Goal: Transaction & Acquisition: Purchase product/service

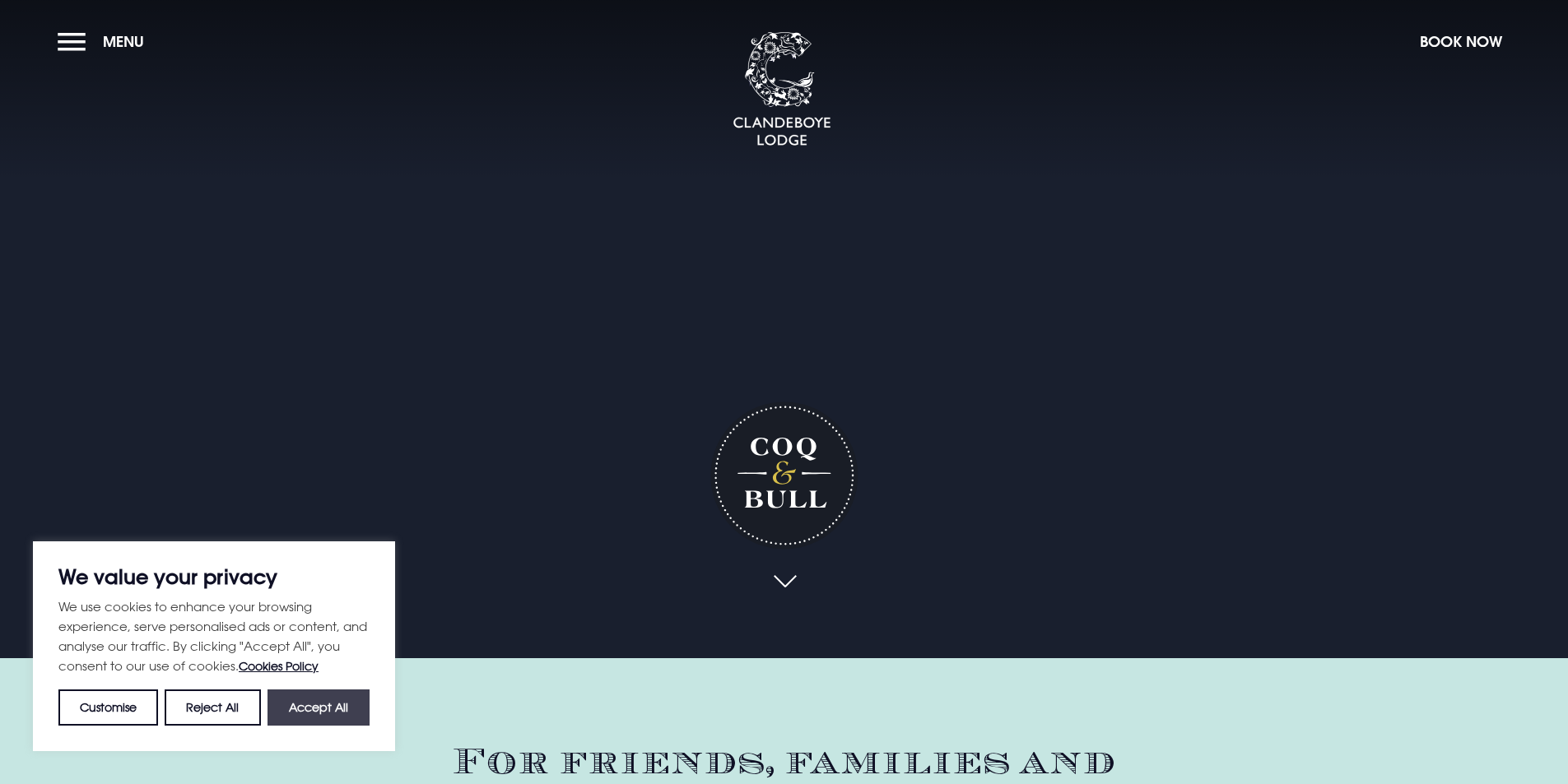
click at [302, 715] on button "Accept All" at bounding box center [318, 707] width 102 height 36
checkbox input "true"
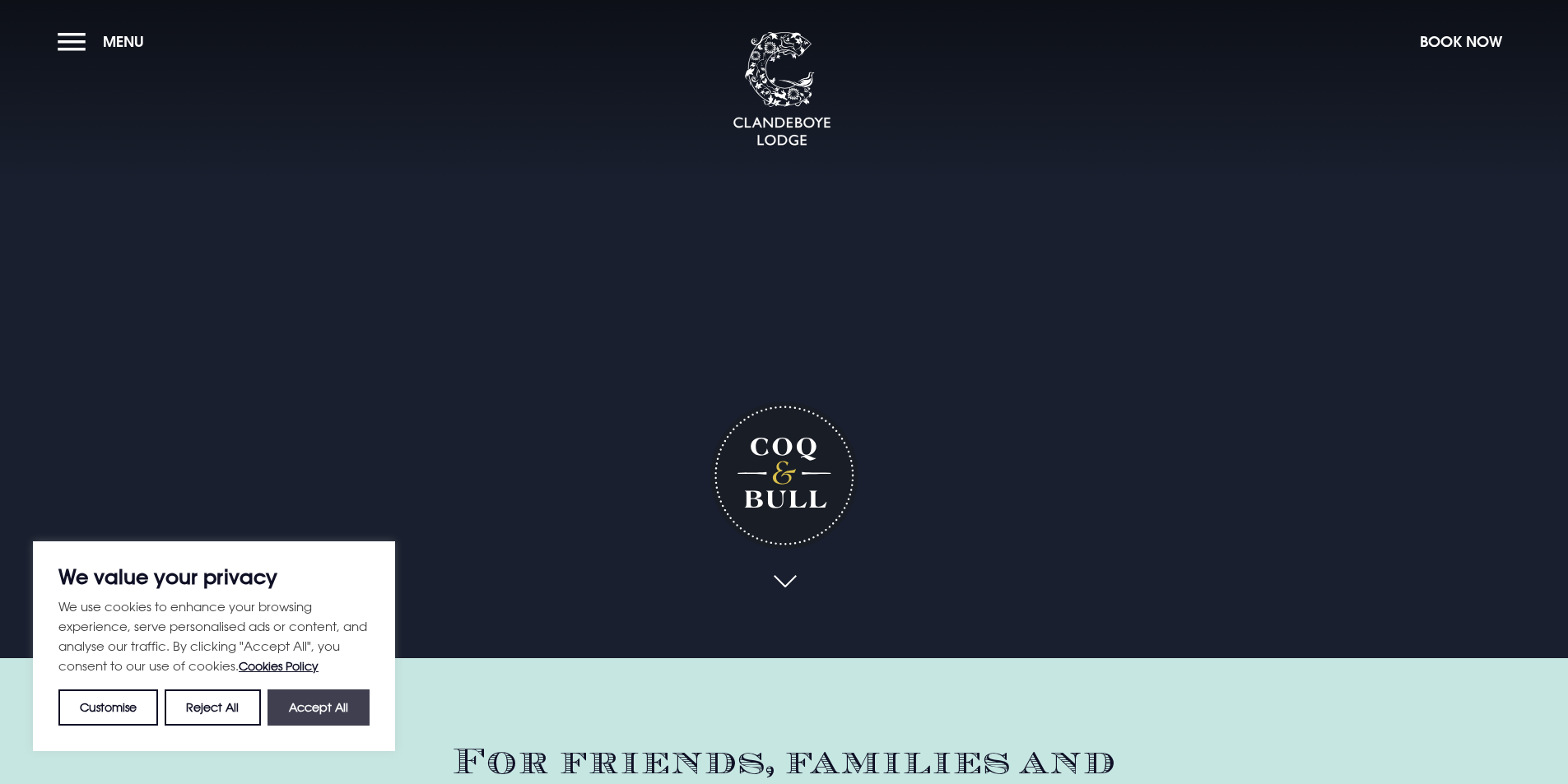
checkbox input "true"
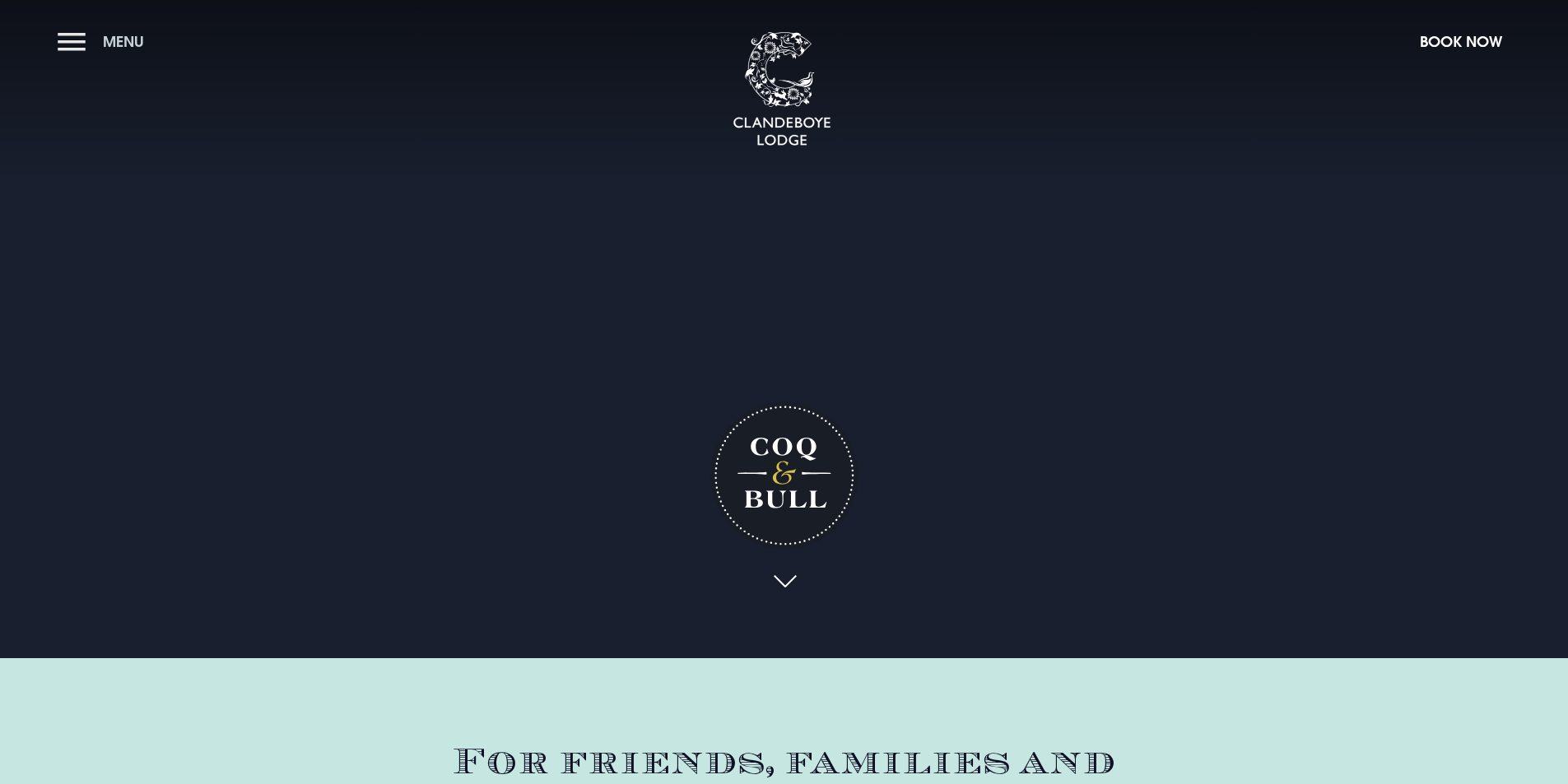
click at [60, 32] on button "Menu" at bounding box center [105, 41] width 95 height 35
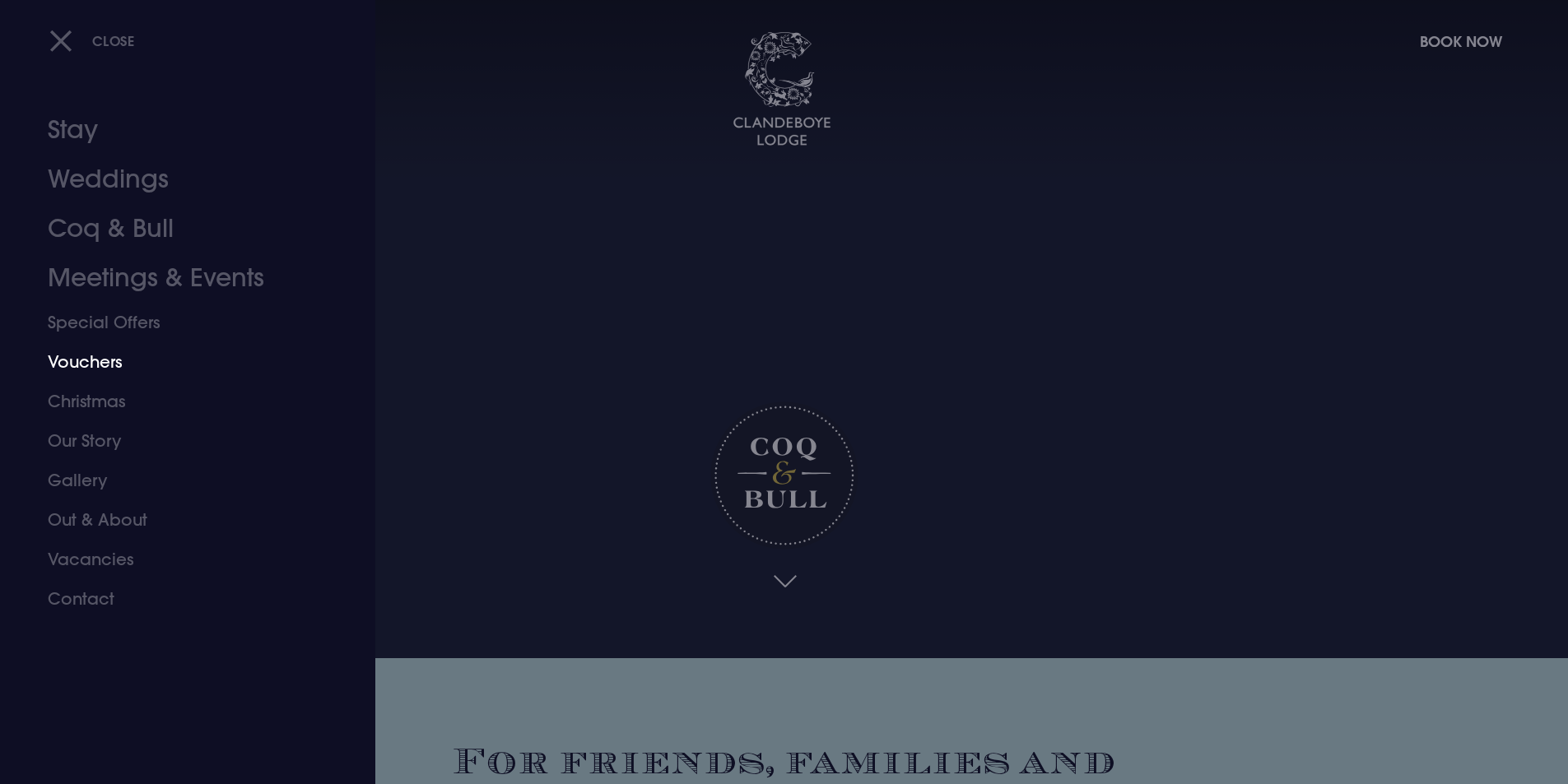
click at [79, 364] on link "Vouchers" at bounding box center [178, 362] width 260 height 40
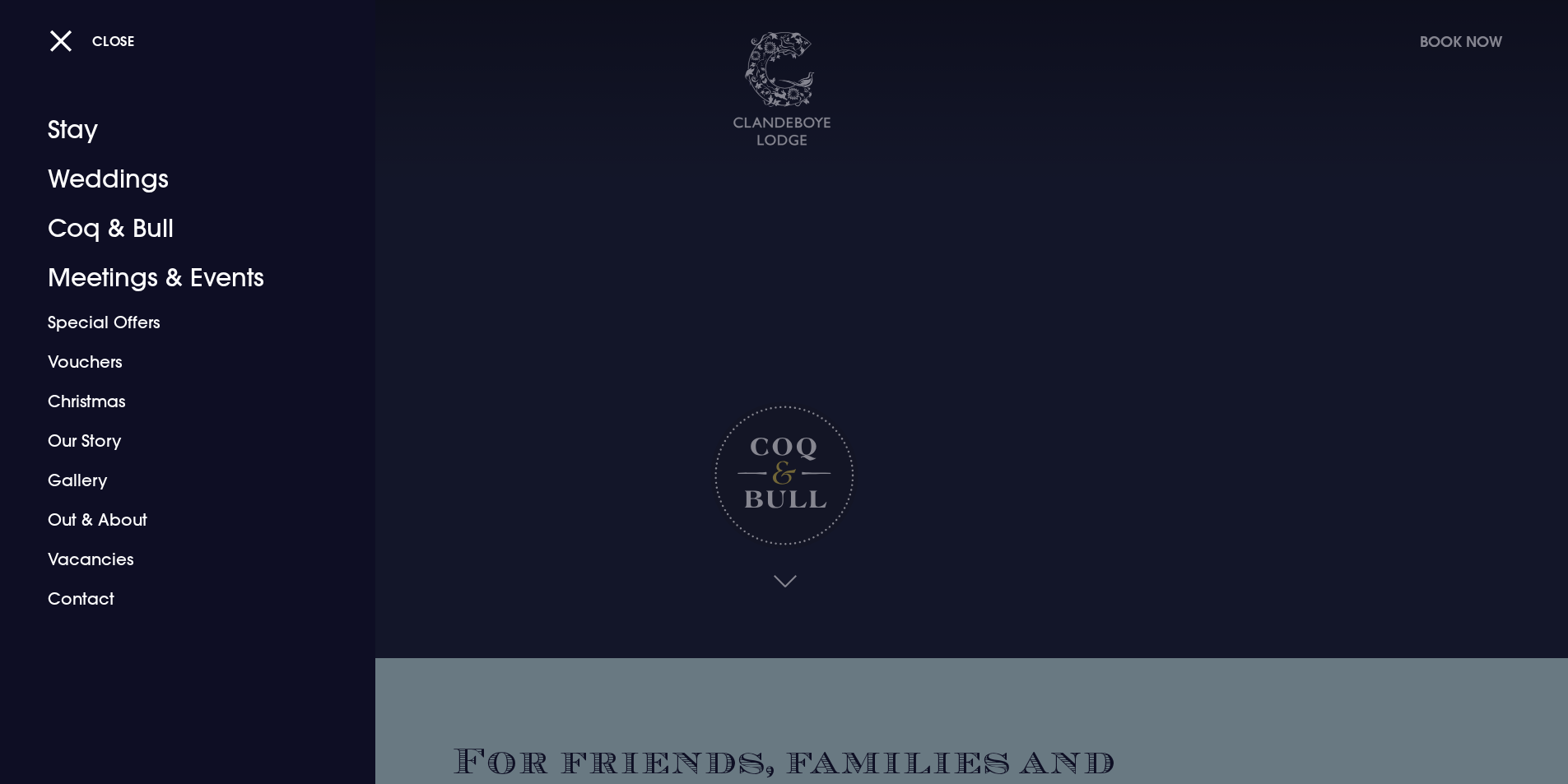
drag, startPoint x: 57, startPoint y: 45, endPoint x: 66, endPoint y: 66, distance: 22.8
click at [58, 47] on button "Close" at bounding box center [92, 40] width 86 height 33
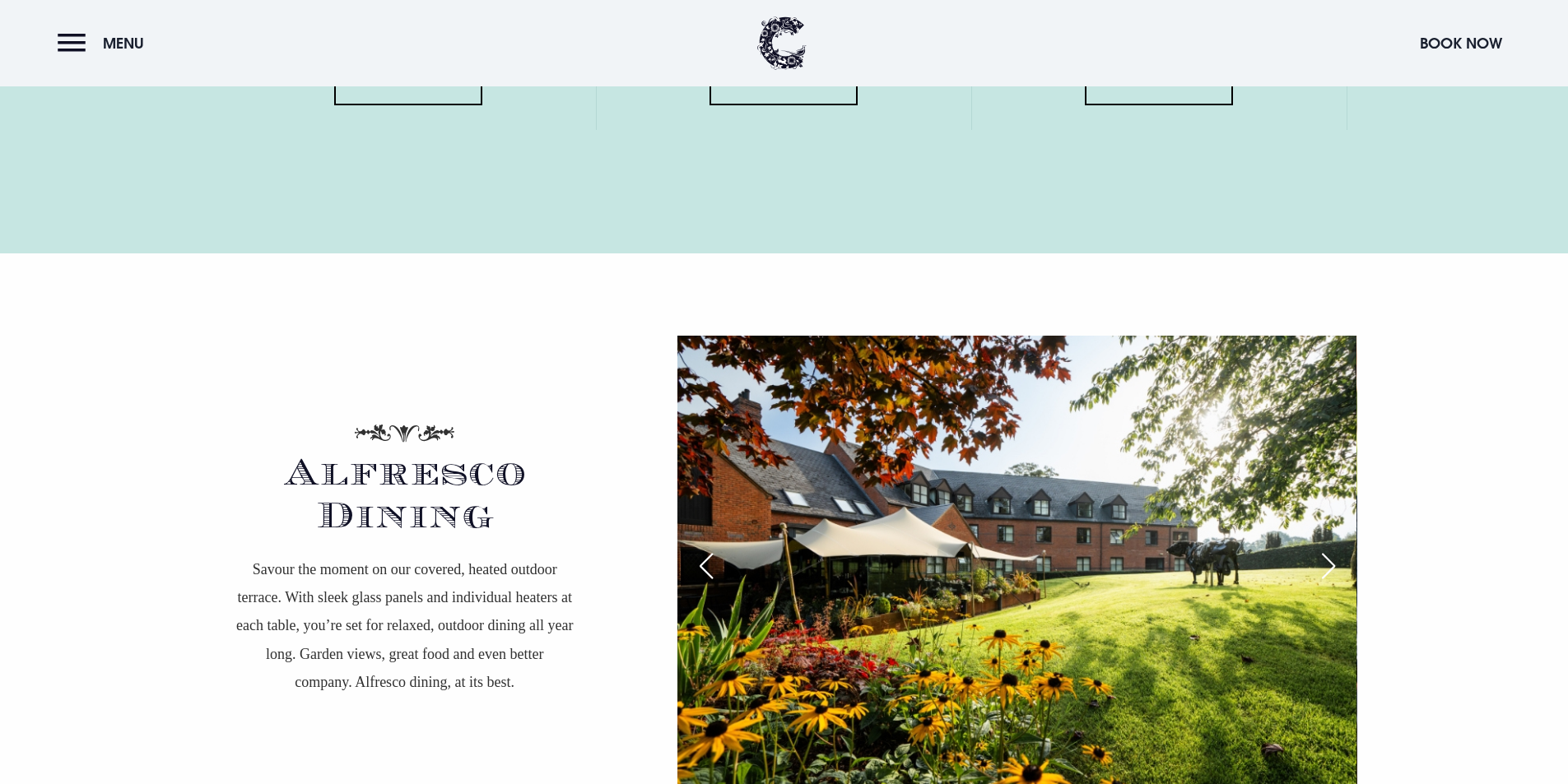
scroll to position [2632, 0]
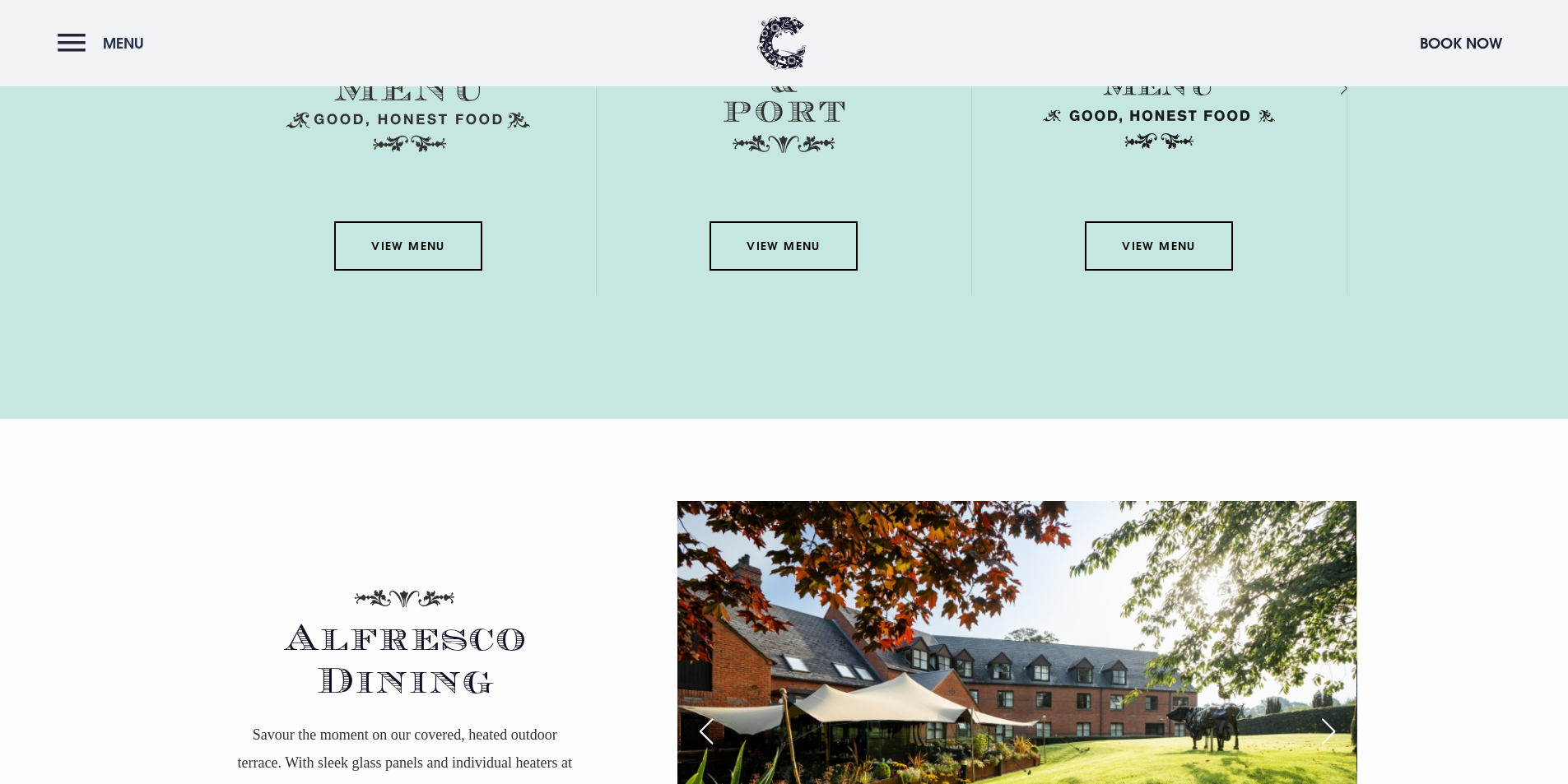
click at [61, 51] on button "Menu" at bounding box center [105, 42] width 95 height 35
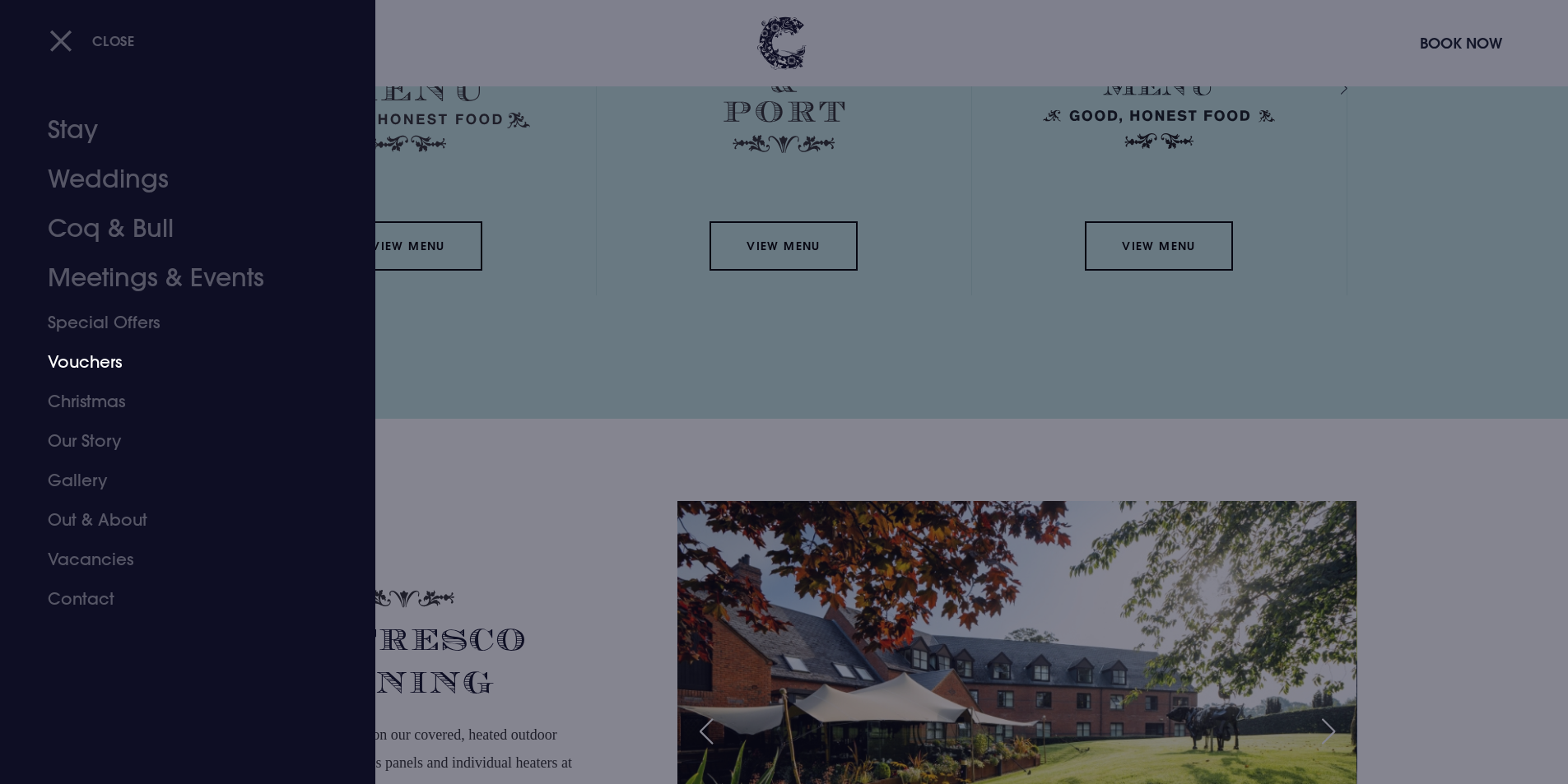
click at [81, 367] on link "Vouchers" at bounding box center [178, 362] width 260 height 40
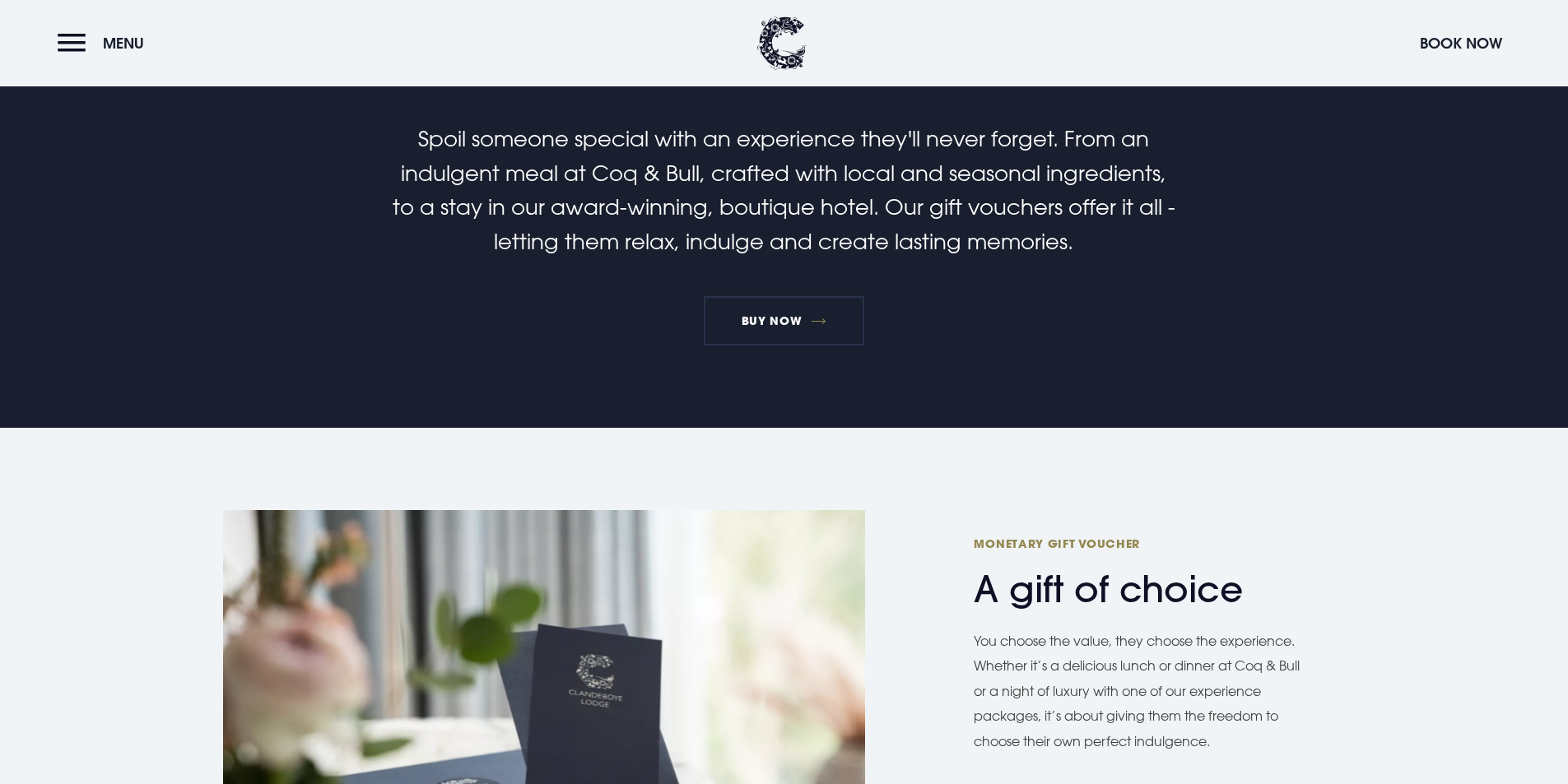
scroll to position [987, 0]
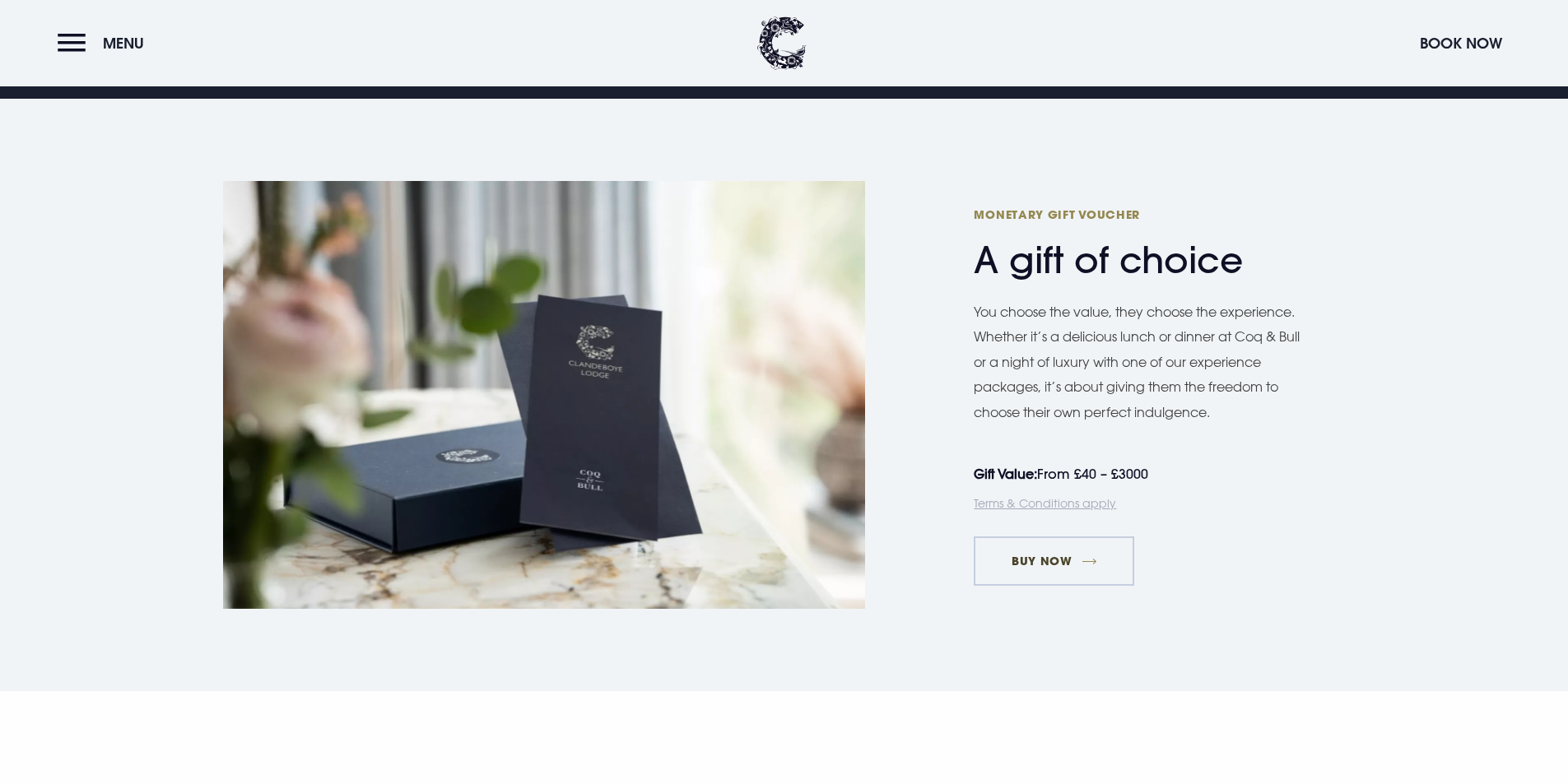
click at [1019, 556] on link "Buy Now" at bounding box center [1054, 561] width 161 height 50
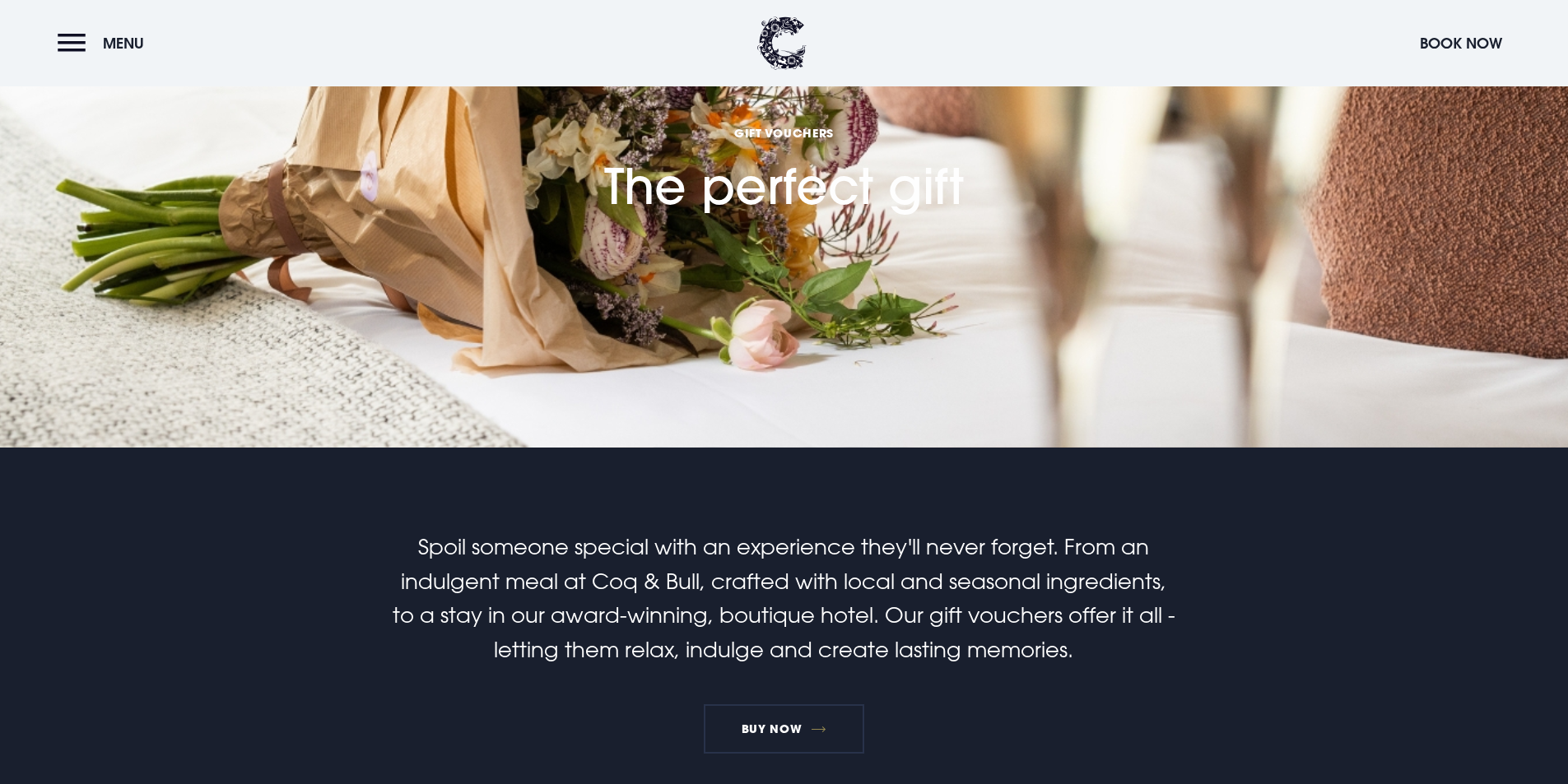
scroll to position [0, 0]
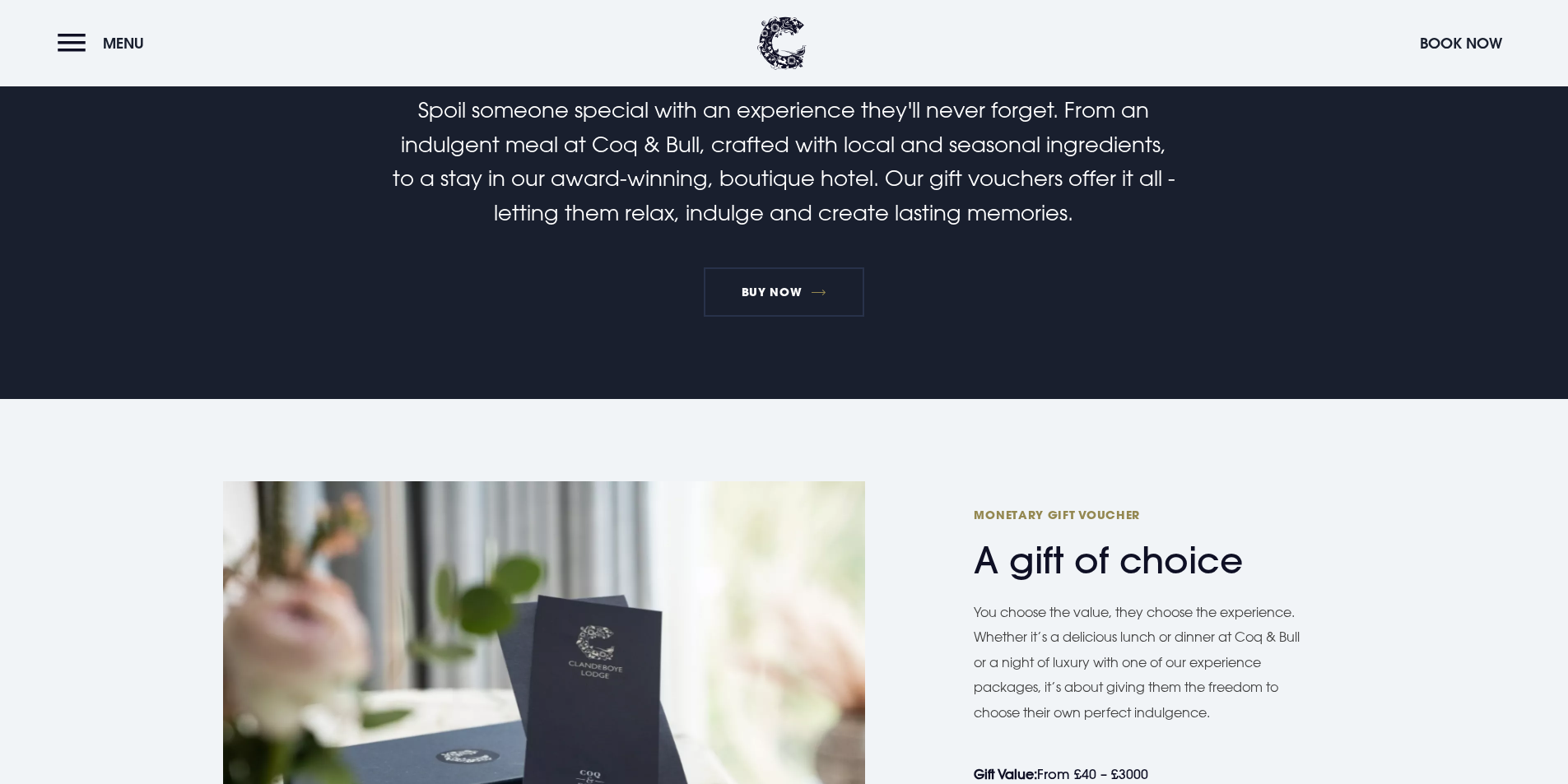
scroll to position [905, 0]
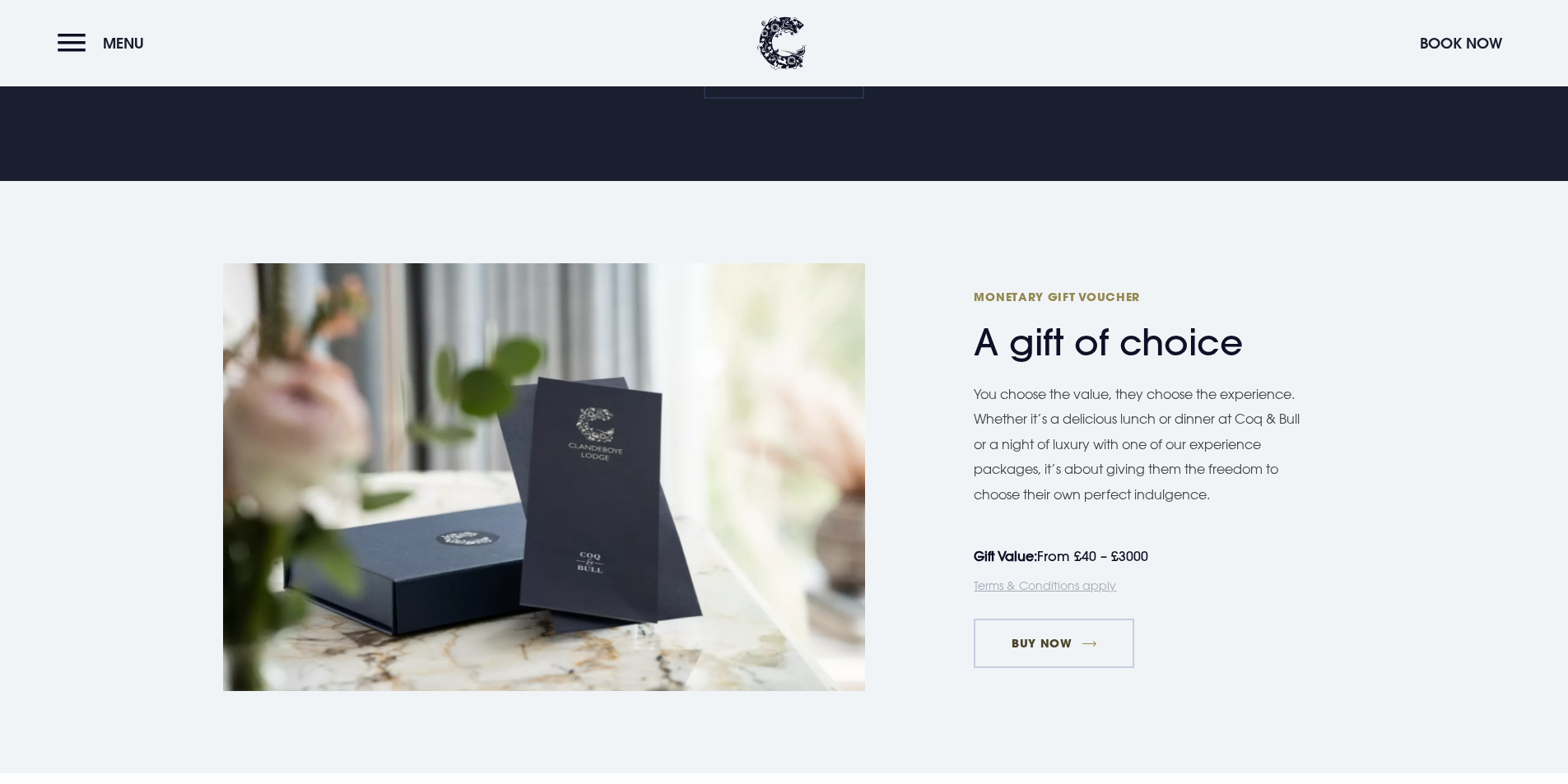
click at [1009, 634] on link "Buy Now" at bounding box center [1054, 643] width 161 height 50
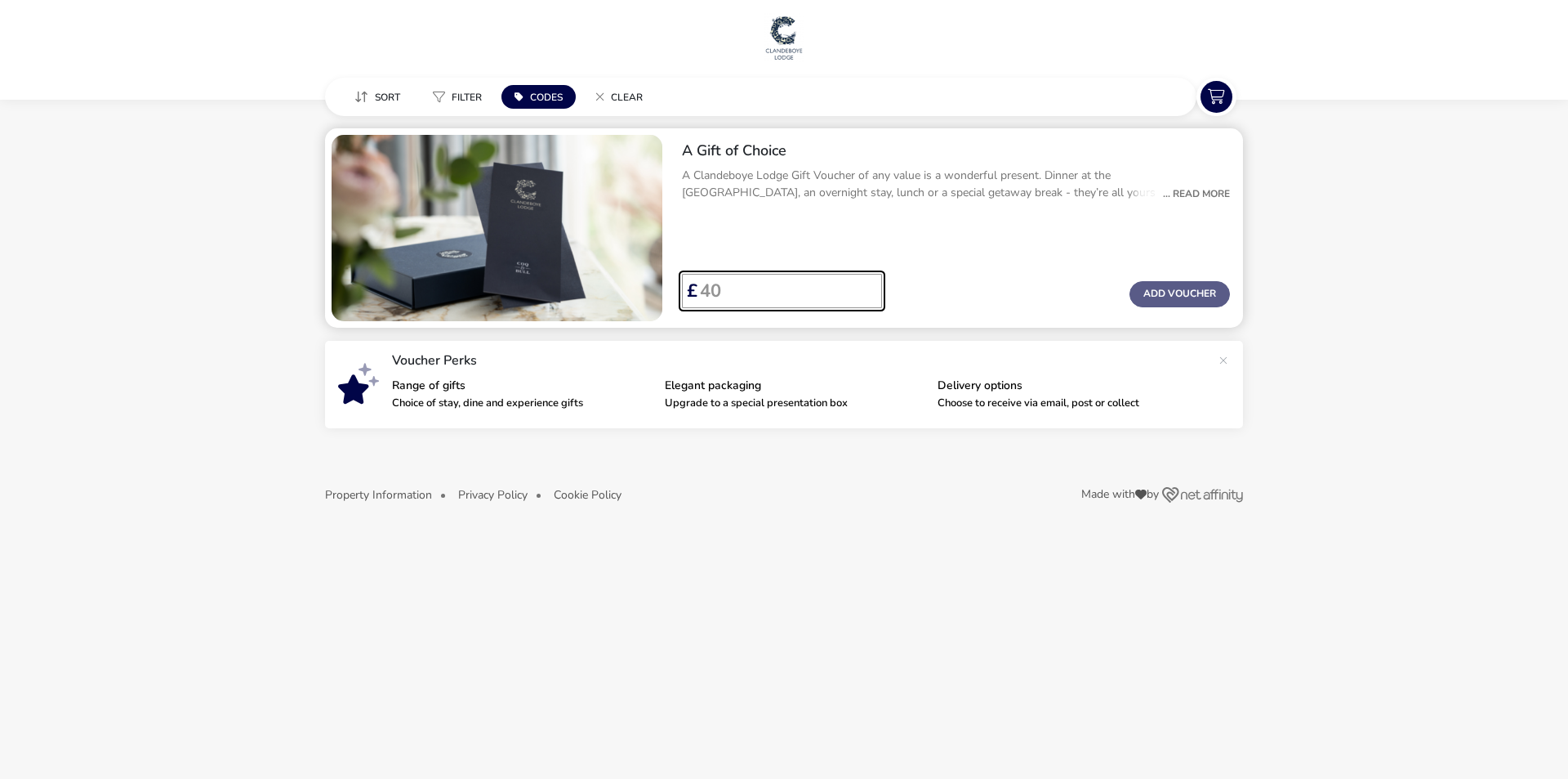
click at [727, 296] on input "Voucher Price" at bounding box center [783, 291] width 171 height 34
type input "100"
click at [1149, 296] on button "Add Voucher" at bounding box center [1180, 293] width 100 height 26
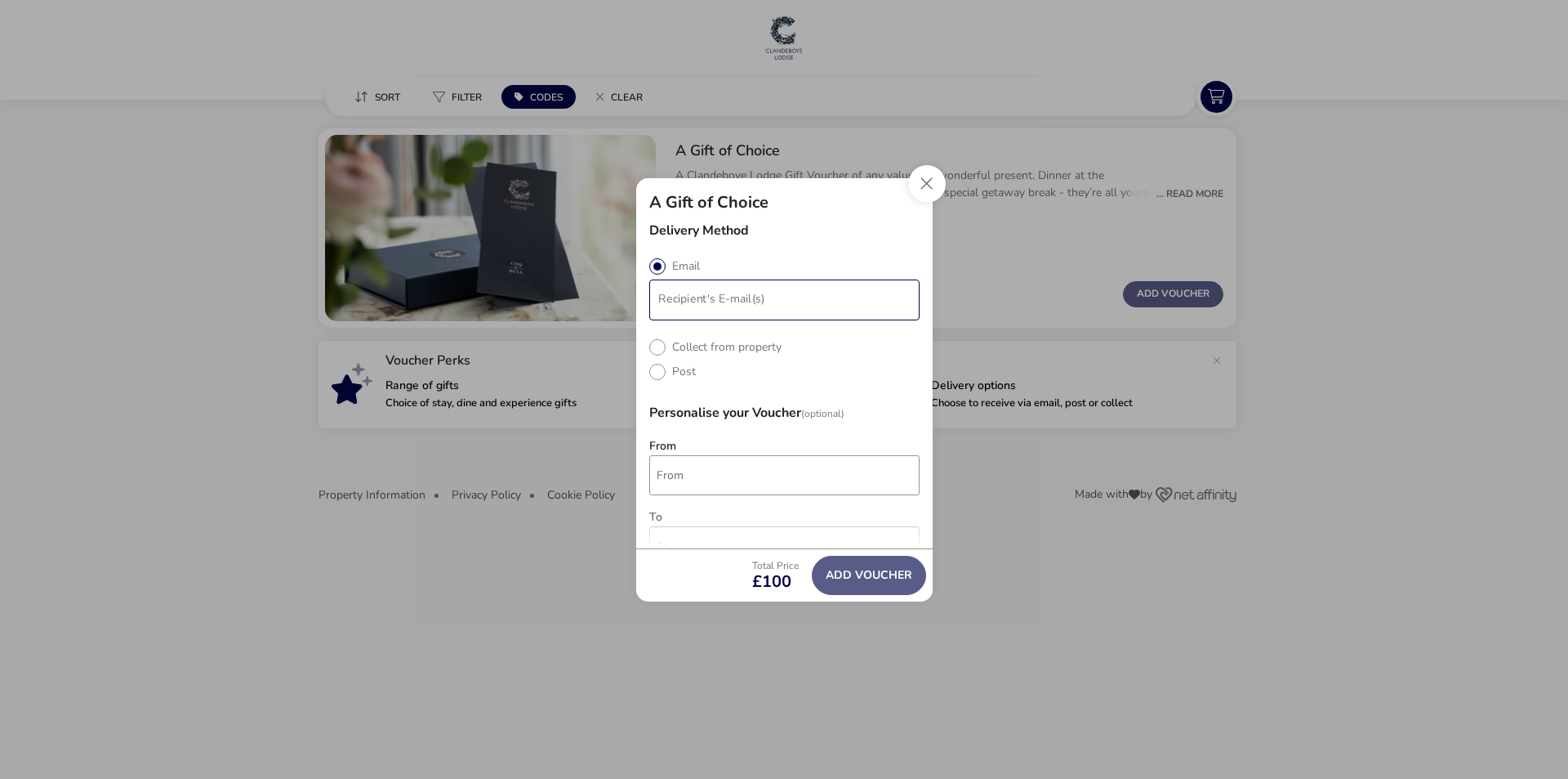
click at [659, 309] on li "modalAddVoucherInfo" at bounding box center [786, 300] width 266 height 26
type input "[PERSON_NAME][EMAIL_ADDRESS][DOMAIN_NAME]"
click at [692, 431] on div "Delivery Method Email Collect from property Post Personalise your Voucher (Opti…" at bounding box center [784, 387] width 297 height 325
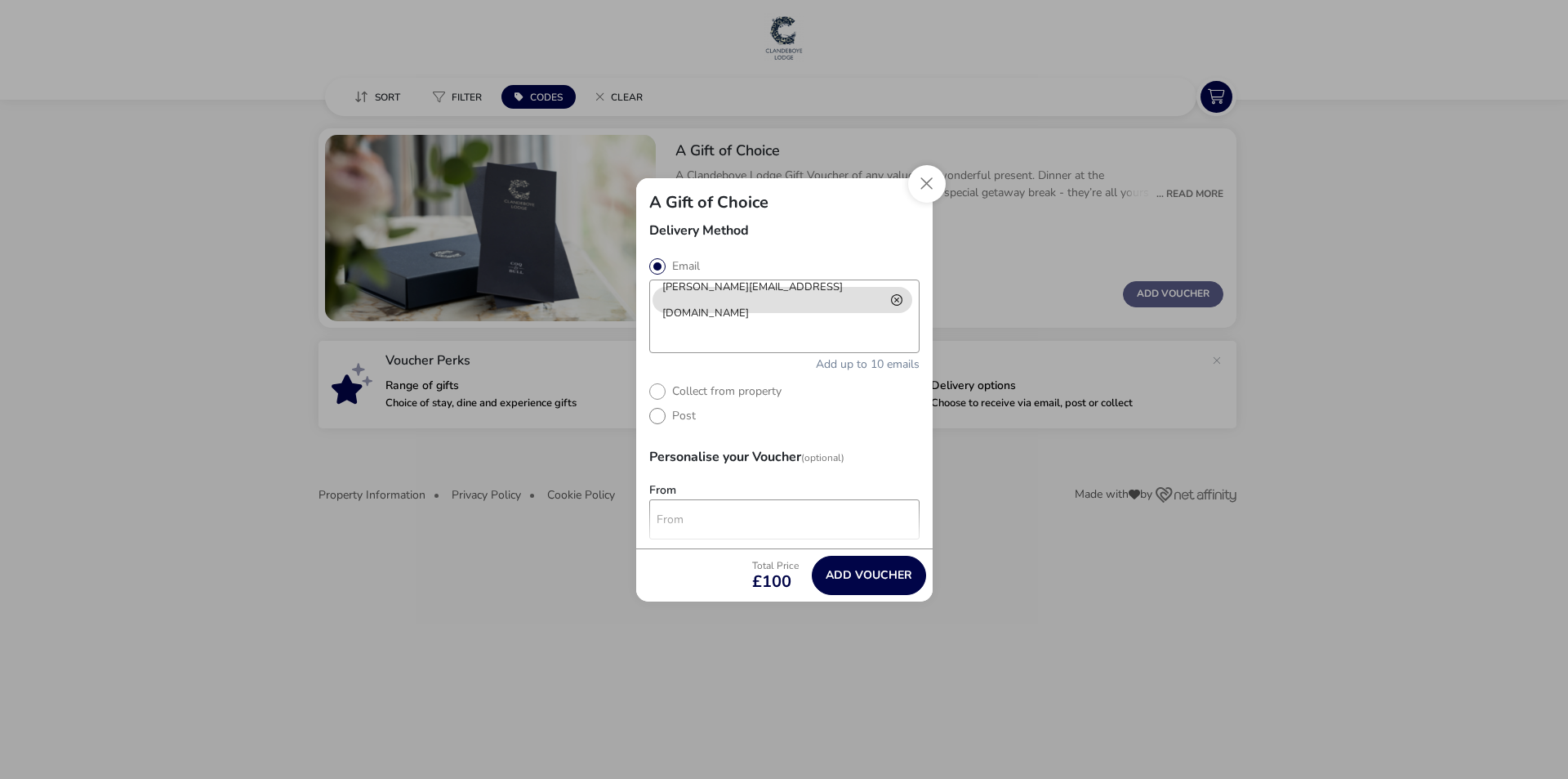
click at [660, 416] on label "Post" at bounding box center [673, 415] width 47 height 15
radio input "true"
radio input "false"
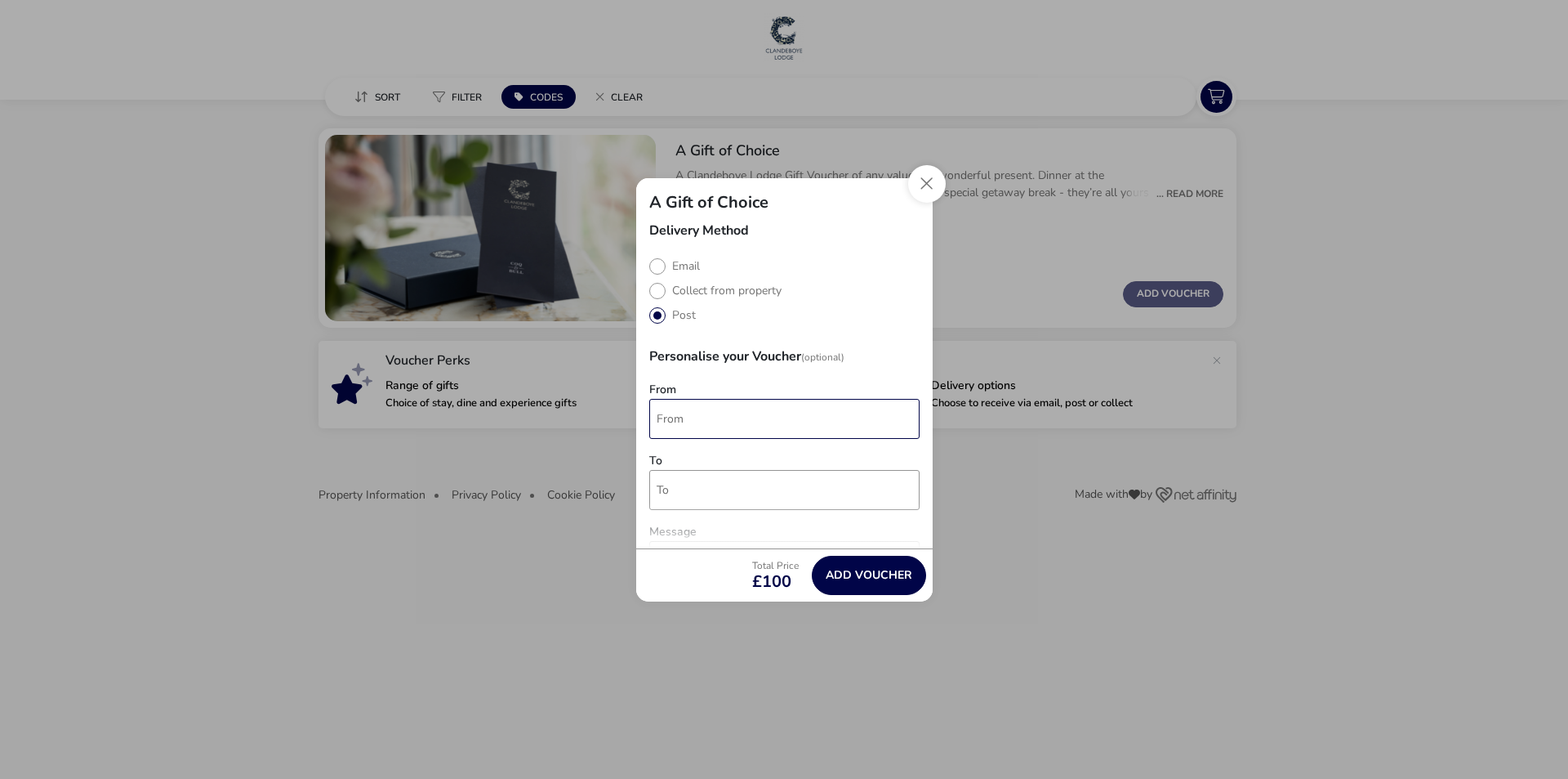
click at [659, 420] on input "From" at bounding box center [784, 418] width 270 height 40
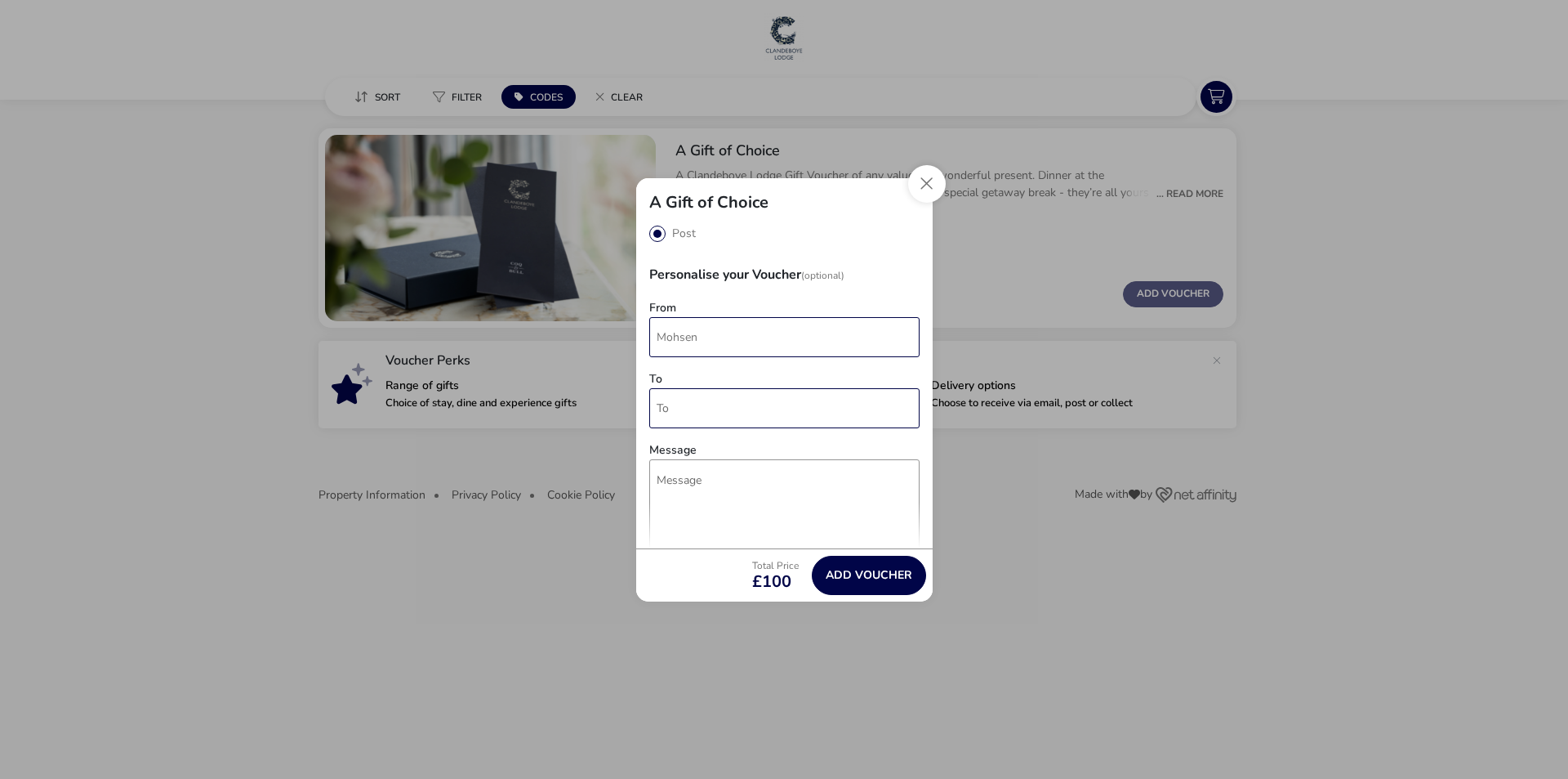
type input "Mohsen"
click at [649, 404] on input "To" at bounding box center [784, 408] width 270 height 40
type input "[PERSON_NAME] & [PERSON_NAME]"
click at [659, 480] on textarea "Message" at bounding box center [784, 535] width 270 height 151
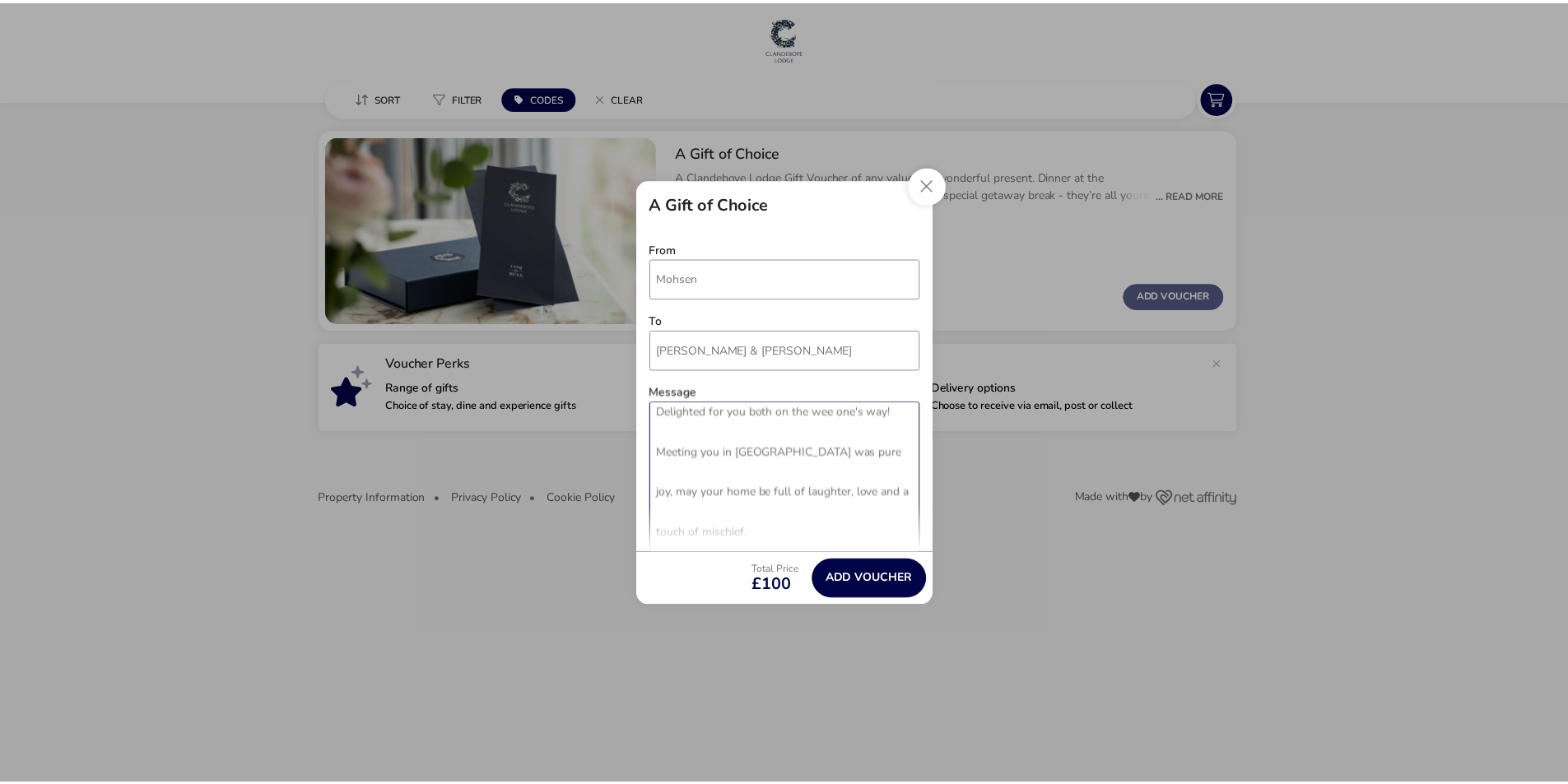
scroll to position [224, 0]
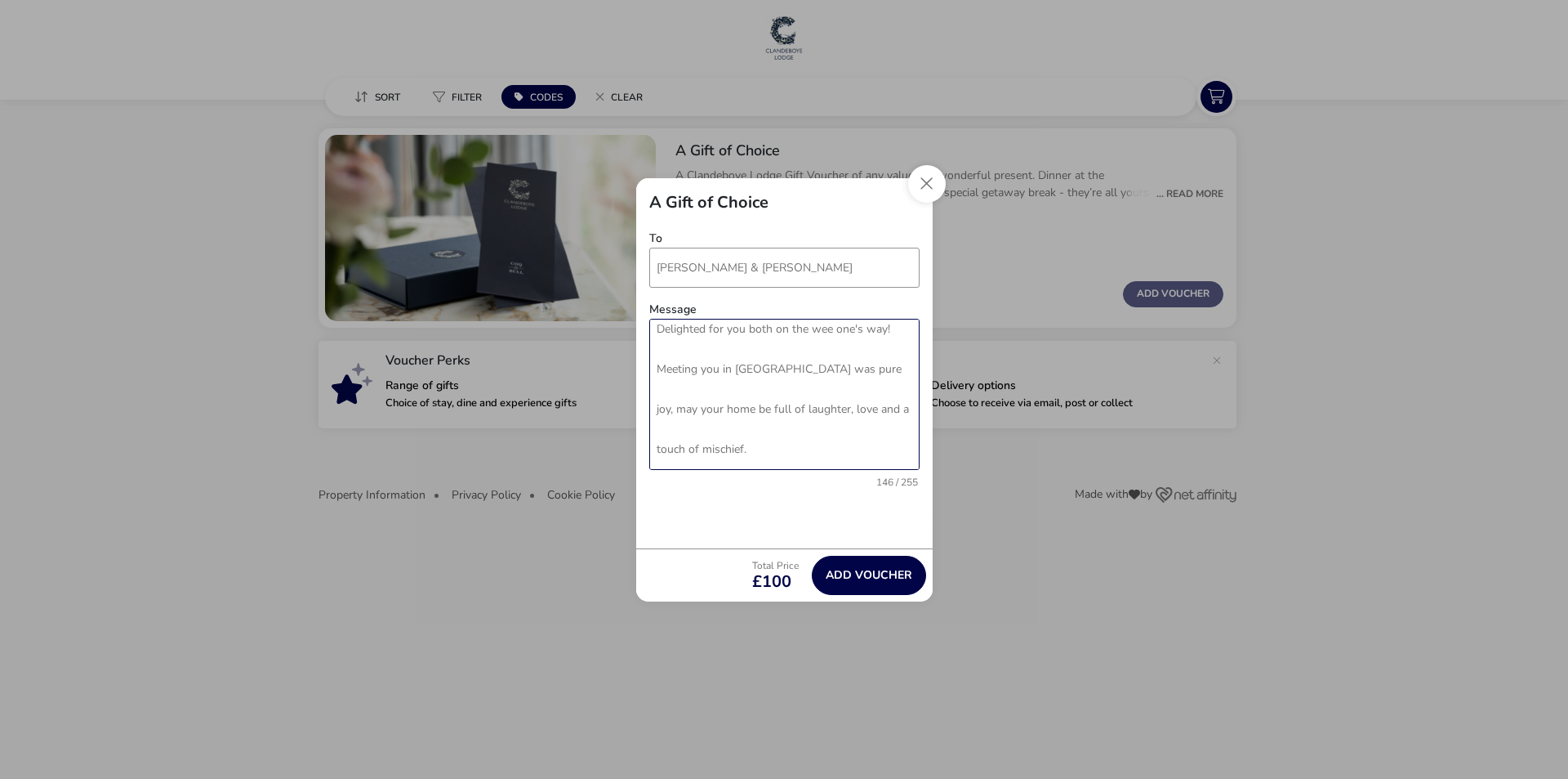
click at [683, 430] on textarea "Delighted for you both on the wee one's way! Meeting you in [GEOGRAPHIC_DATA] w…" at bounding box center [784, 394] width 270 height 151
click at [710, 450] on textarea "Delighted for you both on the wee one's way! Meeting you in [GEOGRAPHIC_DATA] w…" at bounding box center [784, 394] width 270 height 151
click at [695, 429] on textarea "Delighted for you both on the wee one's way! Meeting you in [GEOGRAPHIC_DATA] w…" at bounding box center [784, 394] width 270 height 151
click at [725, 449] on textarea "Delighted for you both on the wee one's way! Meeting you in [GEOGRAPHIC_DATA] w…" at bounding box center [784, 394] width 270 height 151
type textarea "Delighted for you both on the wee one's way! Meeting you in [GEOGRAPHIC_DATA] w…"
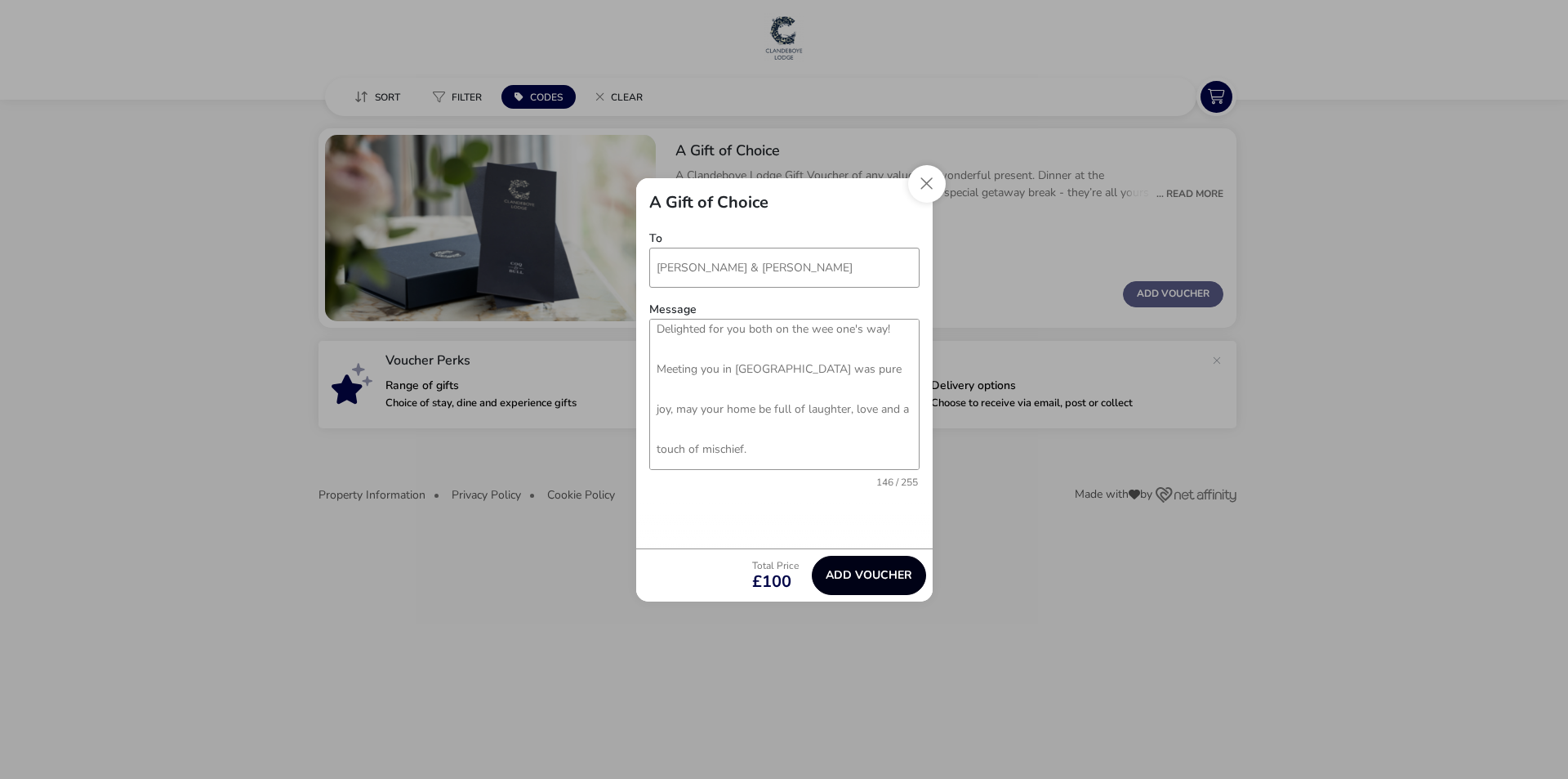
click at [841, 574] on button "Add Voucher" at bounding box center [868, 575] width 114 height 39
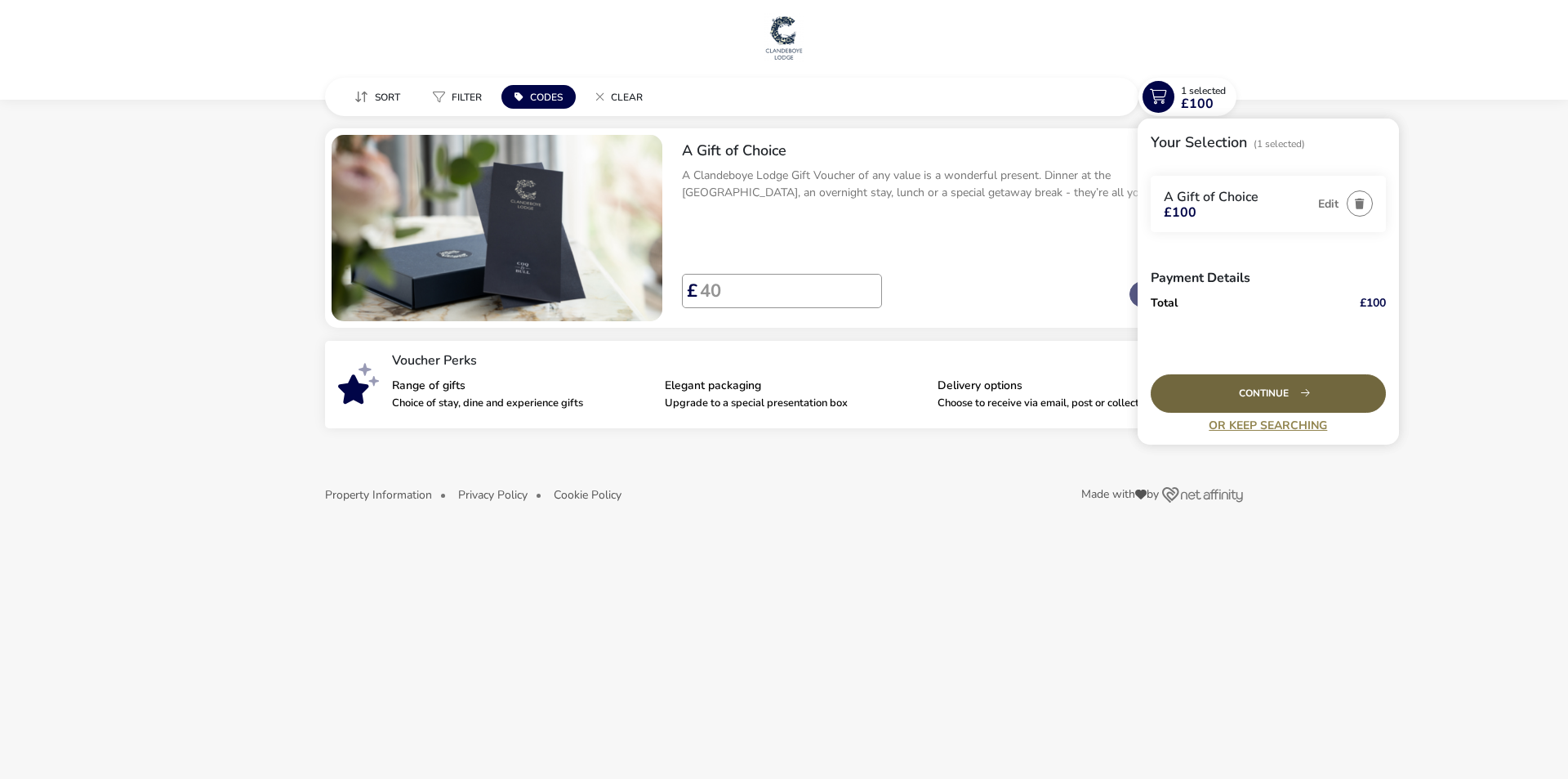
click at [1249, 398] on div "Continue" at bounding box center [1268, 393] width 235 height 39
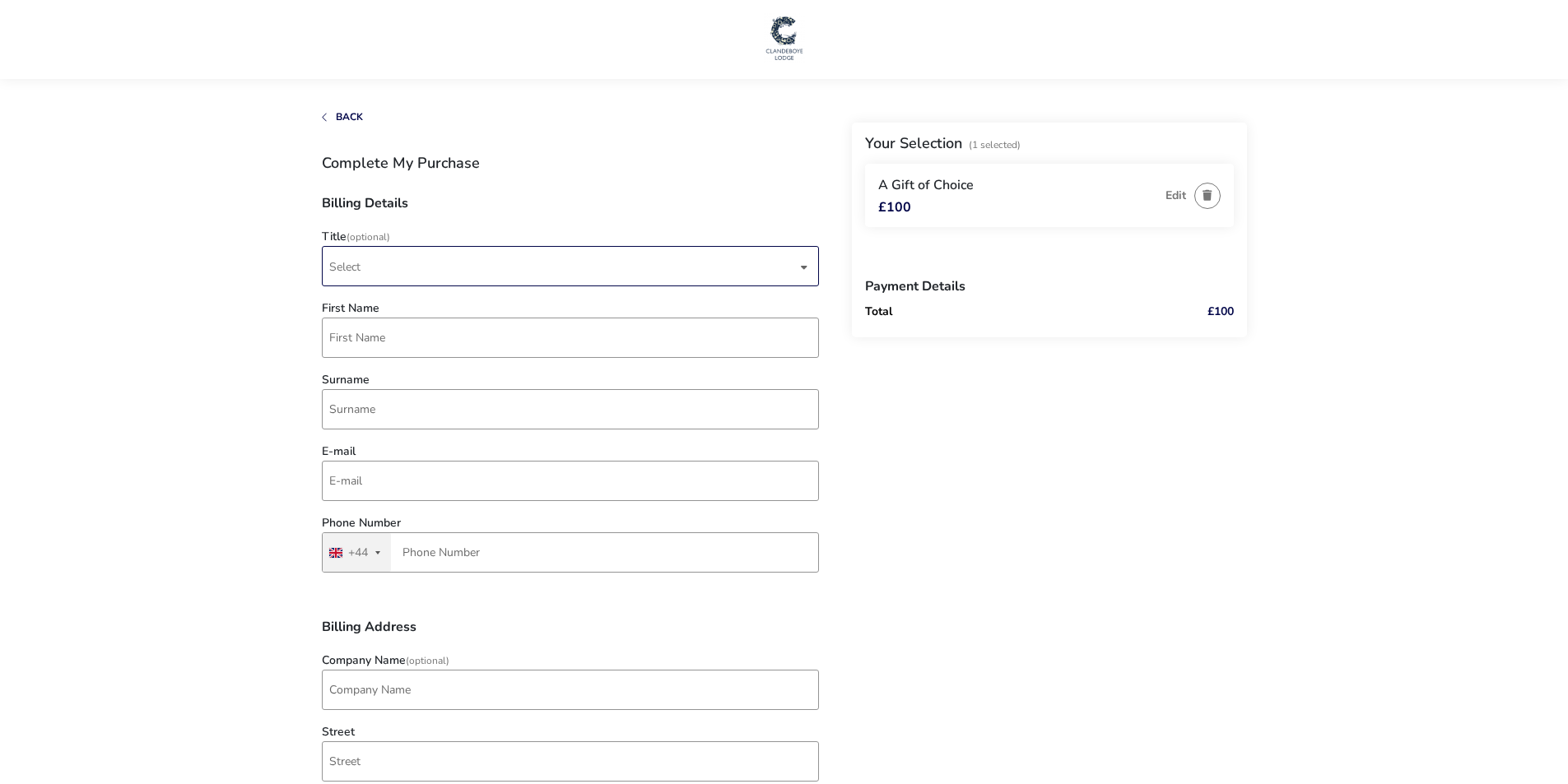
click at [338, 270] on span "Select" at bounding box center [344, 266] width 32 height 15
click at [355, 311] on li "Mr" at bounding box center [571, 307] width 497 height 41
click at [351, 341] on input "First Name" at bounding box center [570, 337] width 497 height 41
drag, startPoint x: 418, startPoint y: 349, endPoint x: 358, endPoint y: 331, distance: 62.6
click at [357, 331] on input "[PERSON_NAME]" at bounding box center [570, 337] width 497 height 41
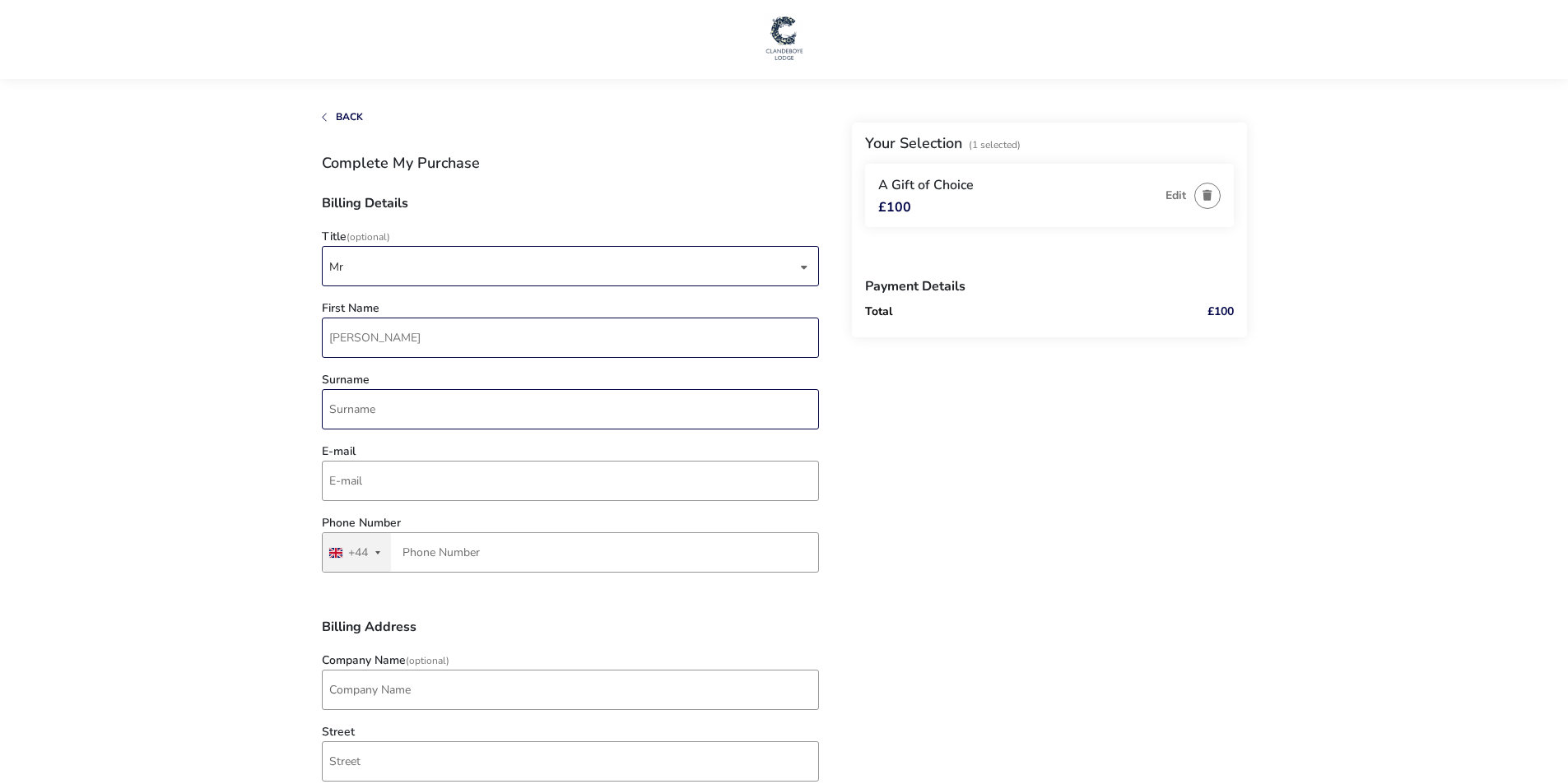
type input "[PERSON_NAME]"
drag, startPoint x: 350, startPoint y: 397, endPoint x: 350, endPoint y: 384, distance: 13.0
click at [350, 397] on input "Surname" at bounding box center [570, 409] width 497 height 41
type input "[PERSON_NAME]"
click at [334, 481] on input "E-mail" at bounding box center [570, 481] width 497 height 41
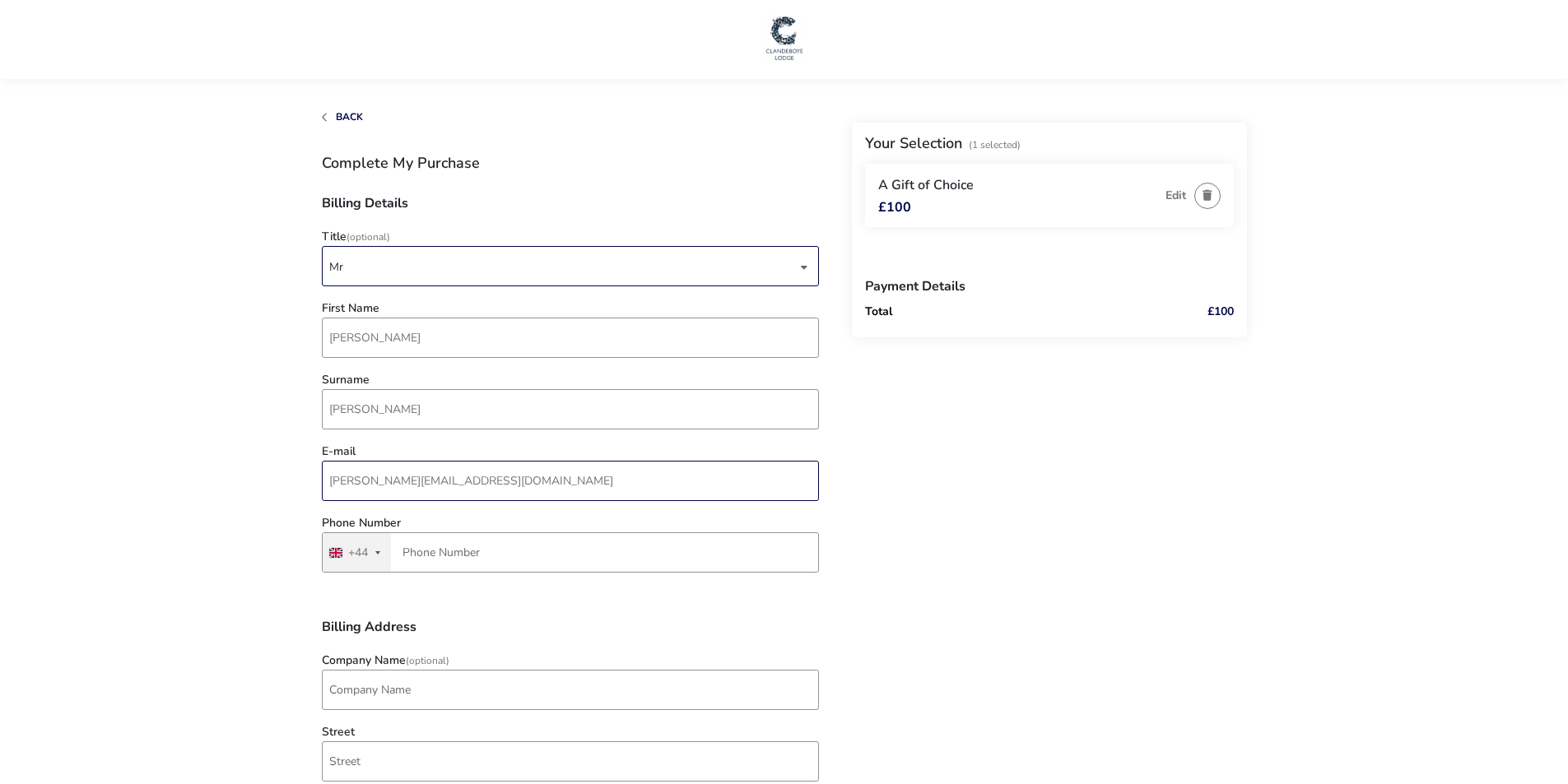
type input "[PERSON_NAME][EMAIL_ADDRESS][DOMAIN_NAME]"
click at [420, 548] on input "Phone Number" at bounding box center [570, 552] width 497 height 41
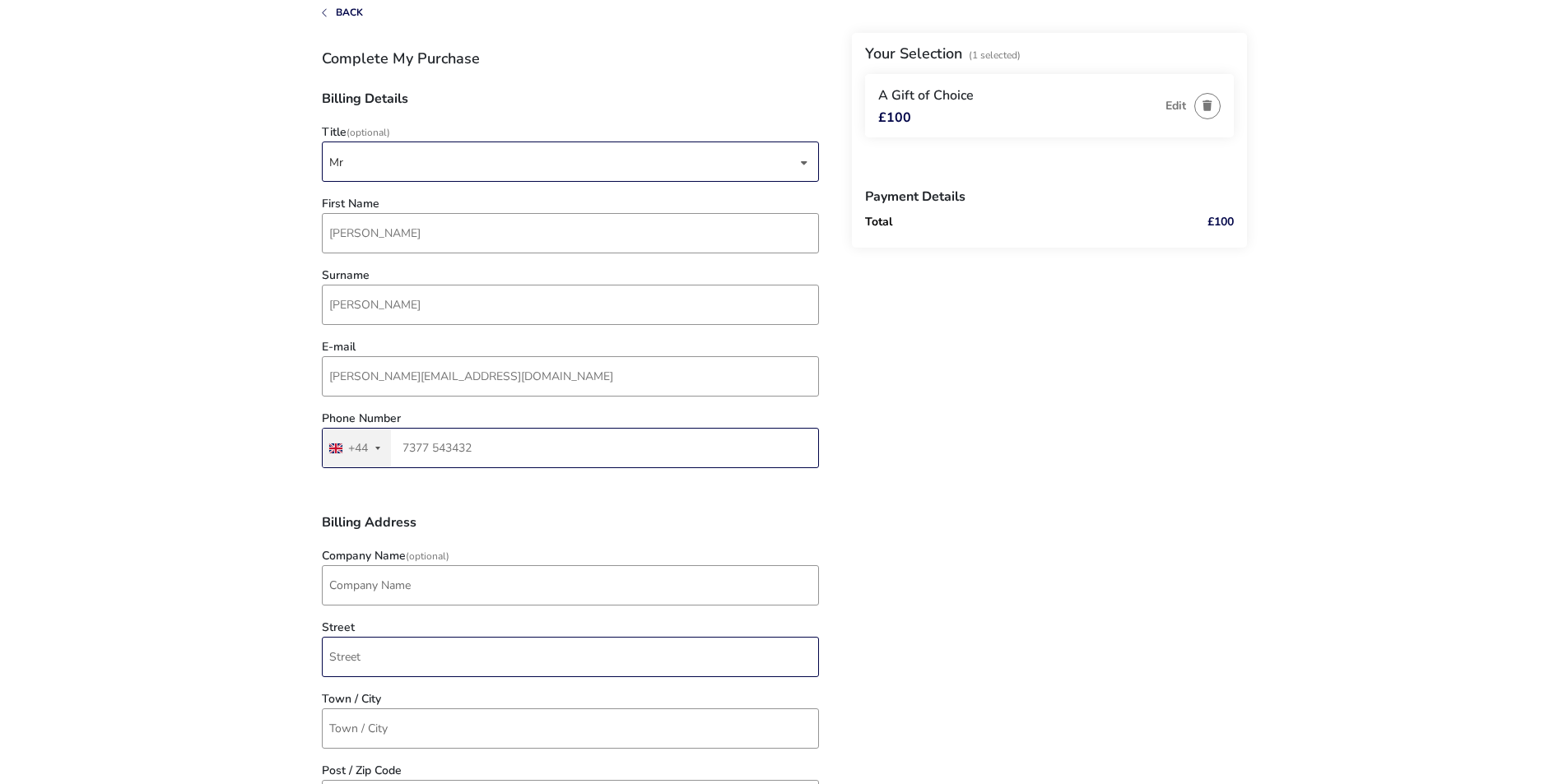
scroll to position [164, 0]
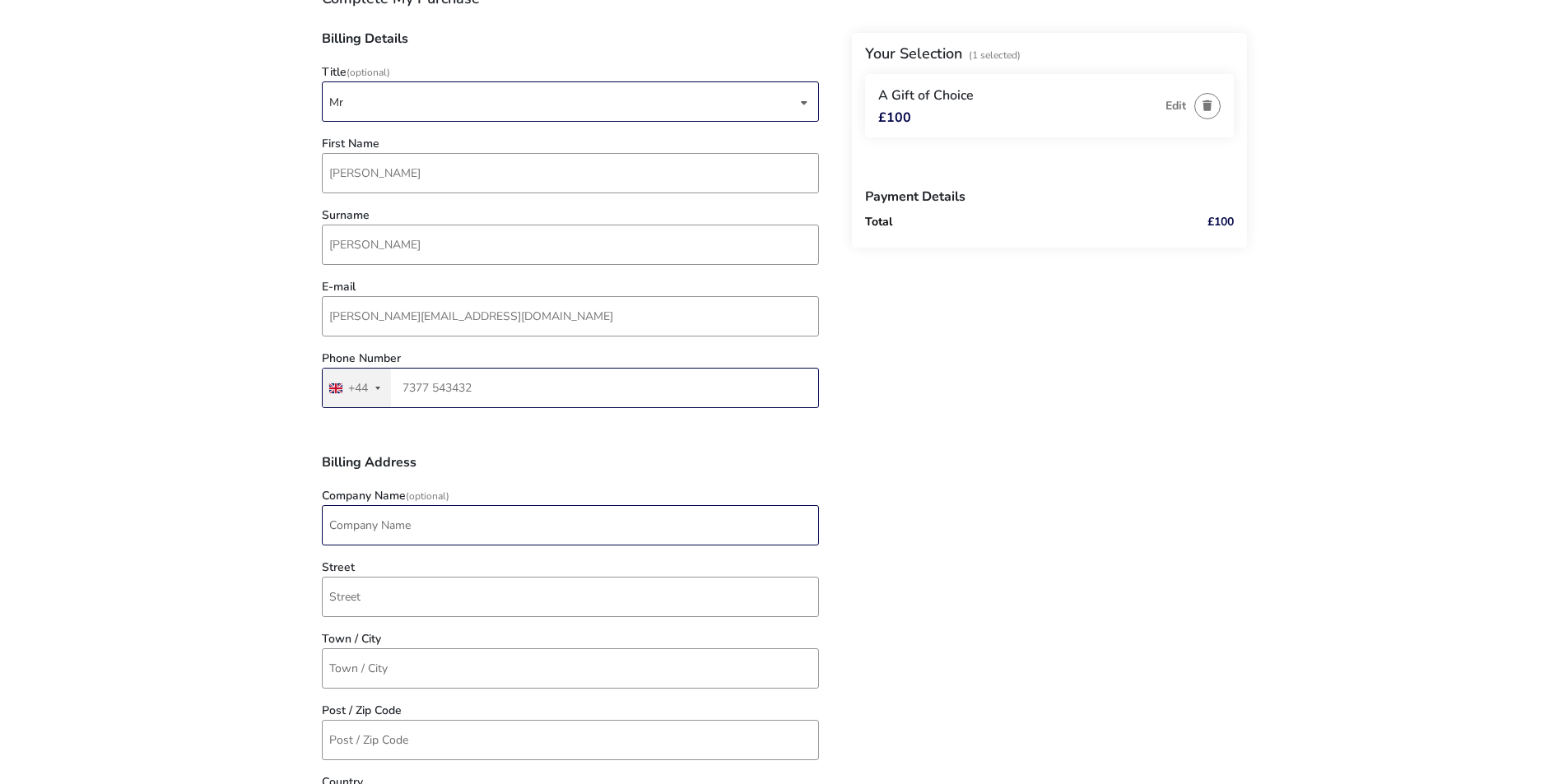
type input "7377 543432"
click at [352, 520] on input "Company Name (Optional)" at bounding box center [570, 525] width 497 height 41
type input "Shnuggle Ltd"
click at [332, 585] on input "Street" at bounding box center [570, 596] width 497 height 41
type input "[STREET_ADDRESS]"
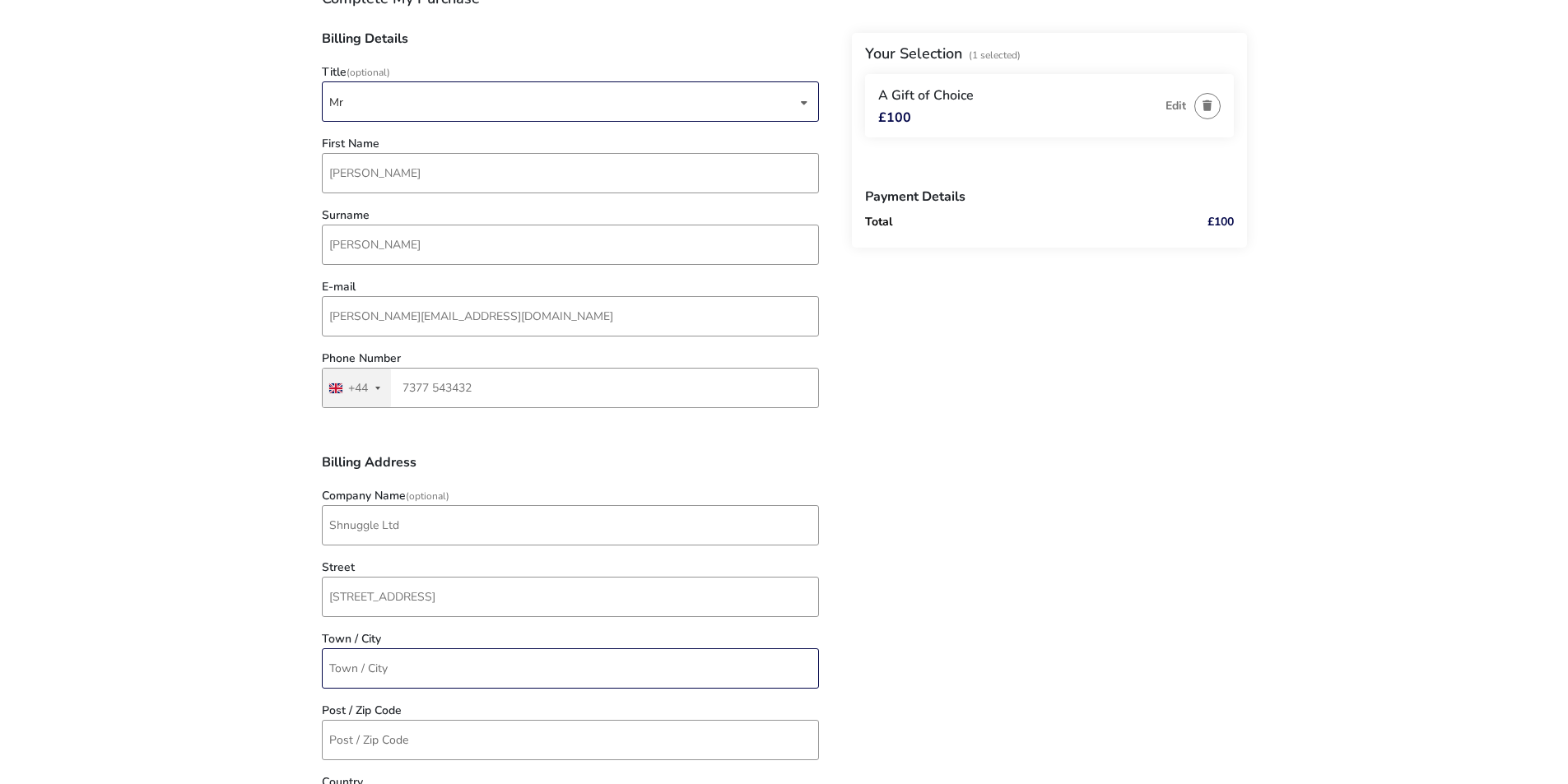
click at [334, 666] on input "Town / City" at bounding box center [570, 668] width 497 height 41
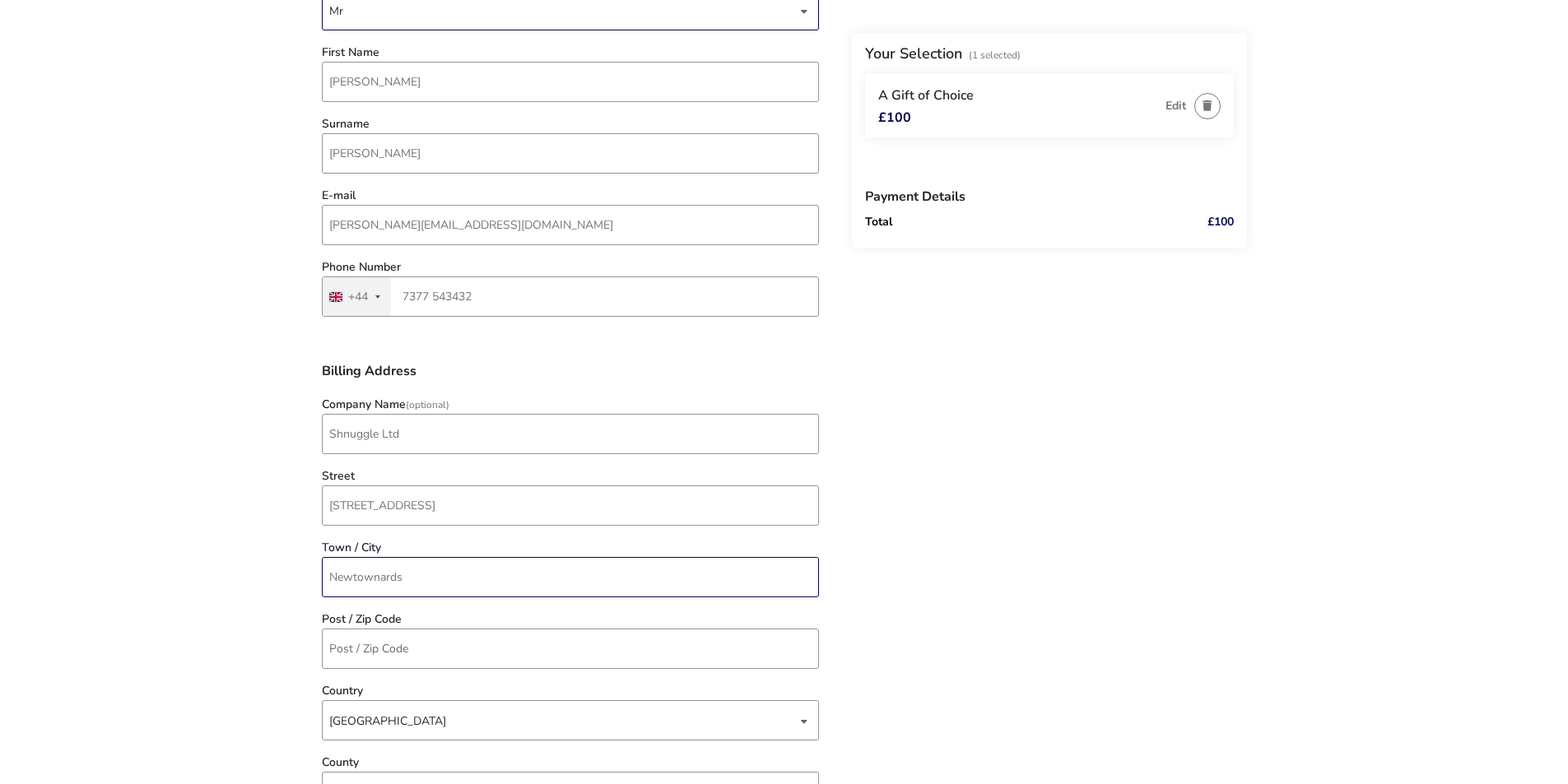
scroll to position [329, 0]
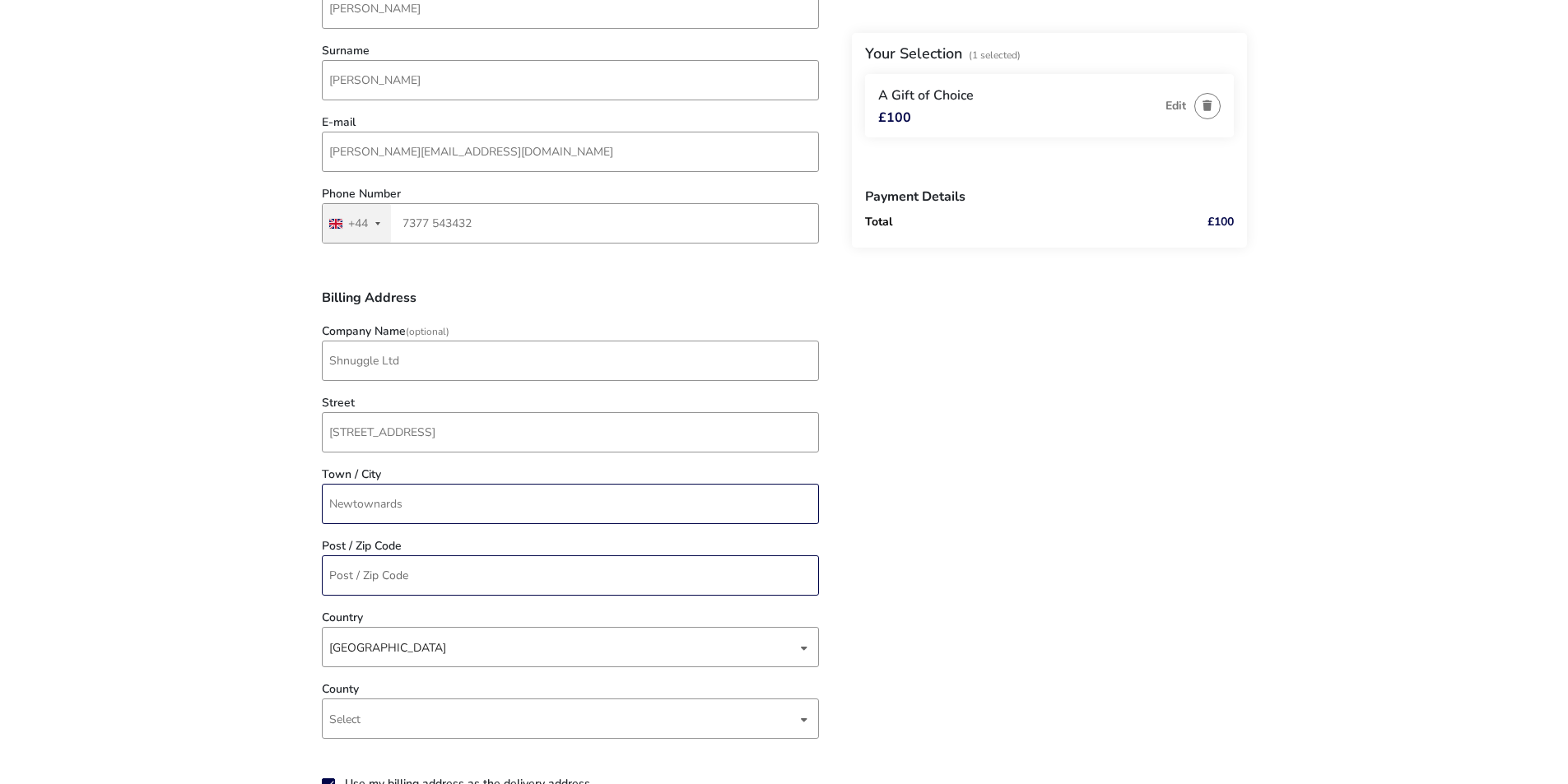
type input "Newtownards"
click at [358, 575] on input "Post / Zip Code" at bounding box center [570, 575] width 497 height 41
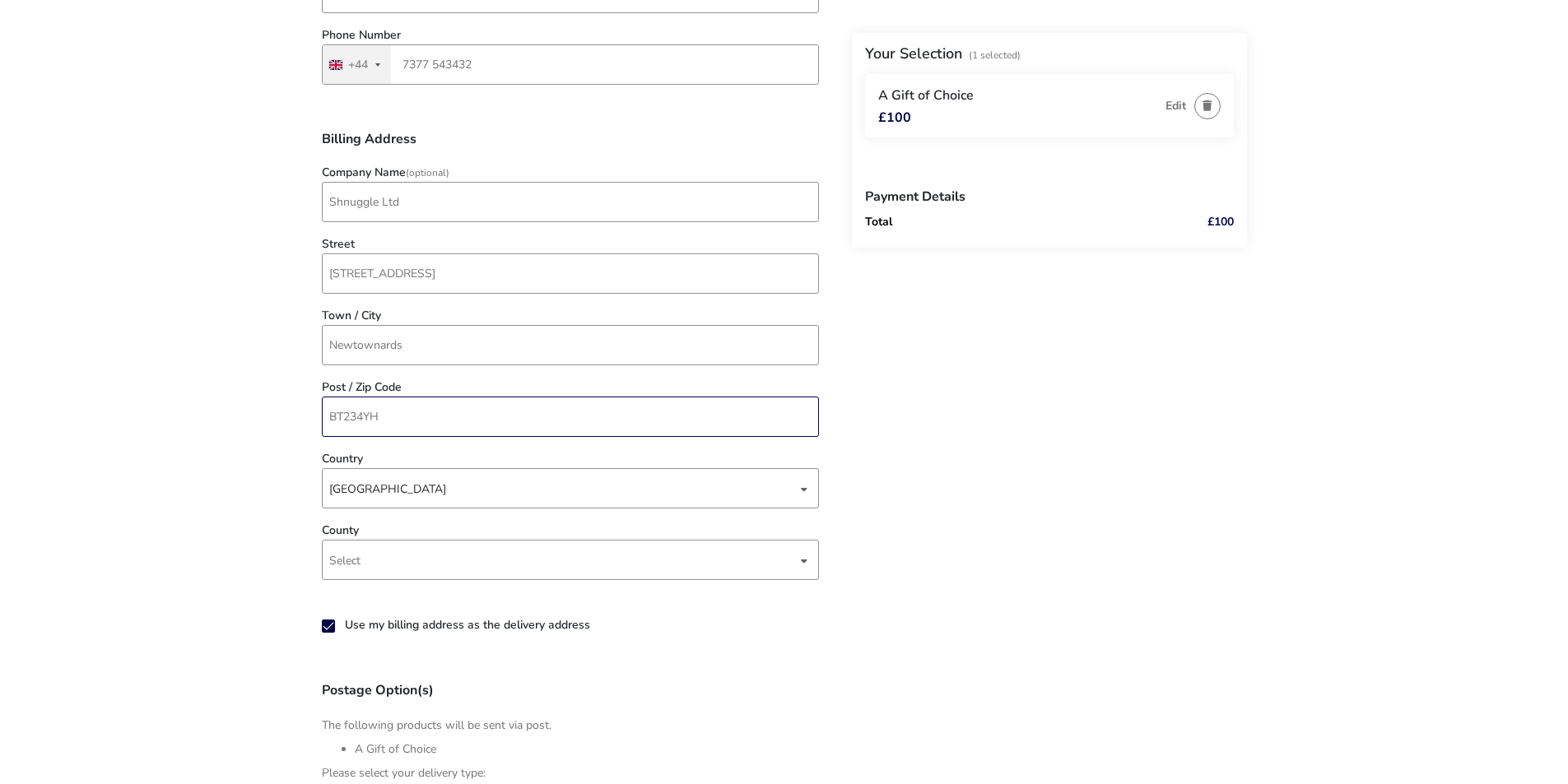
scroll to position [575, 0]
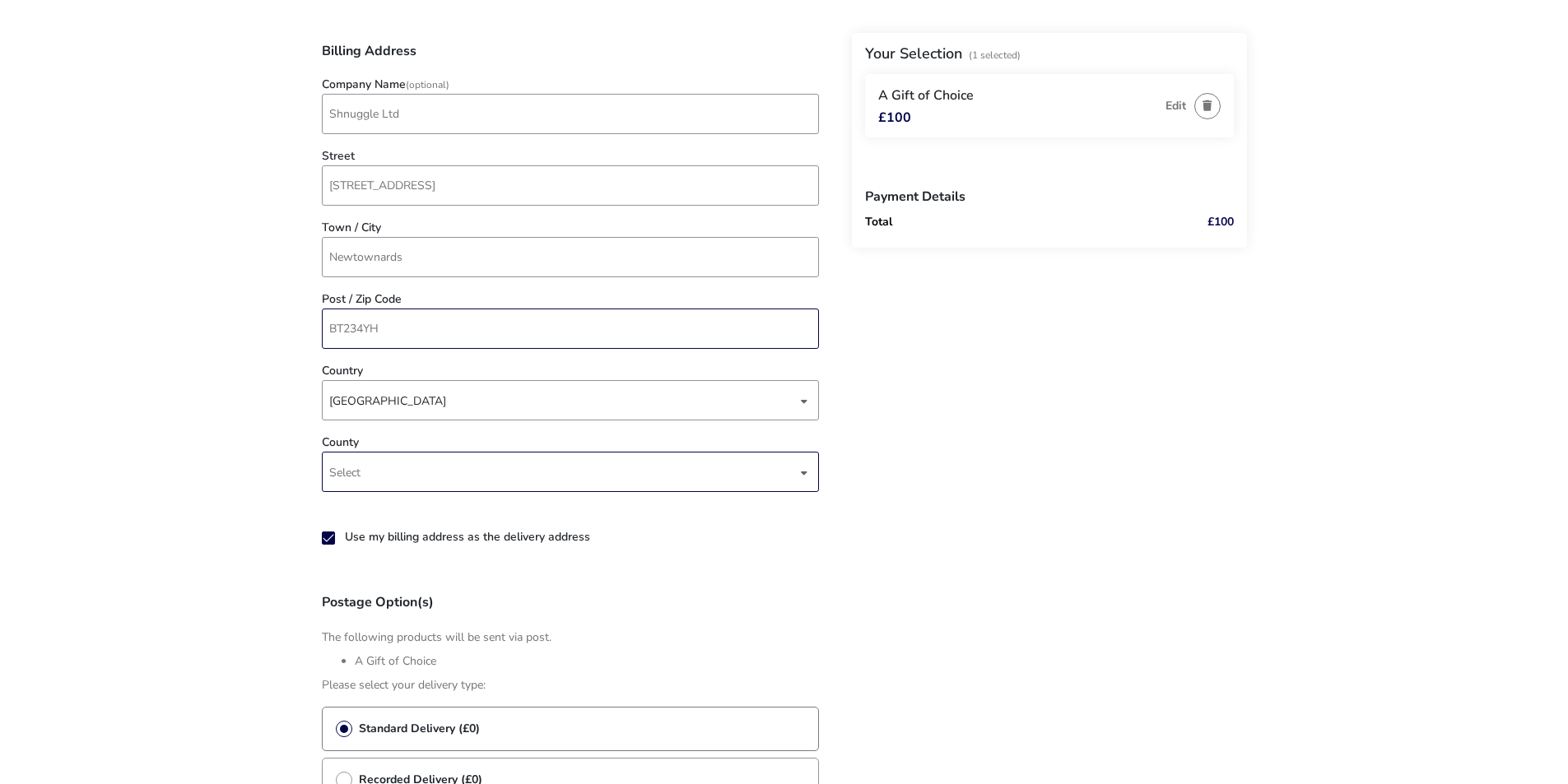
click at [801, 464] on div "dropdown trigger" at bounding box center [803, 472] width 8 height 33
type input "BT234YH"
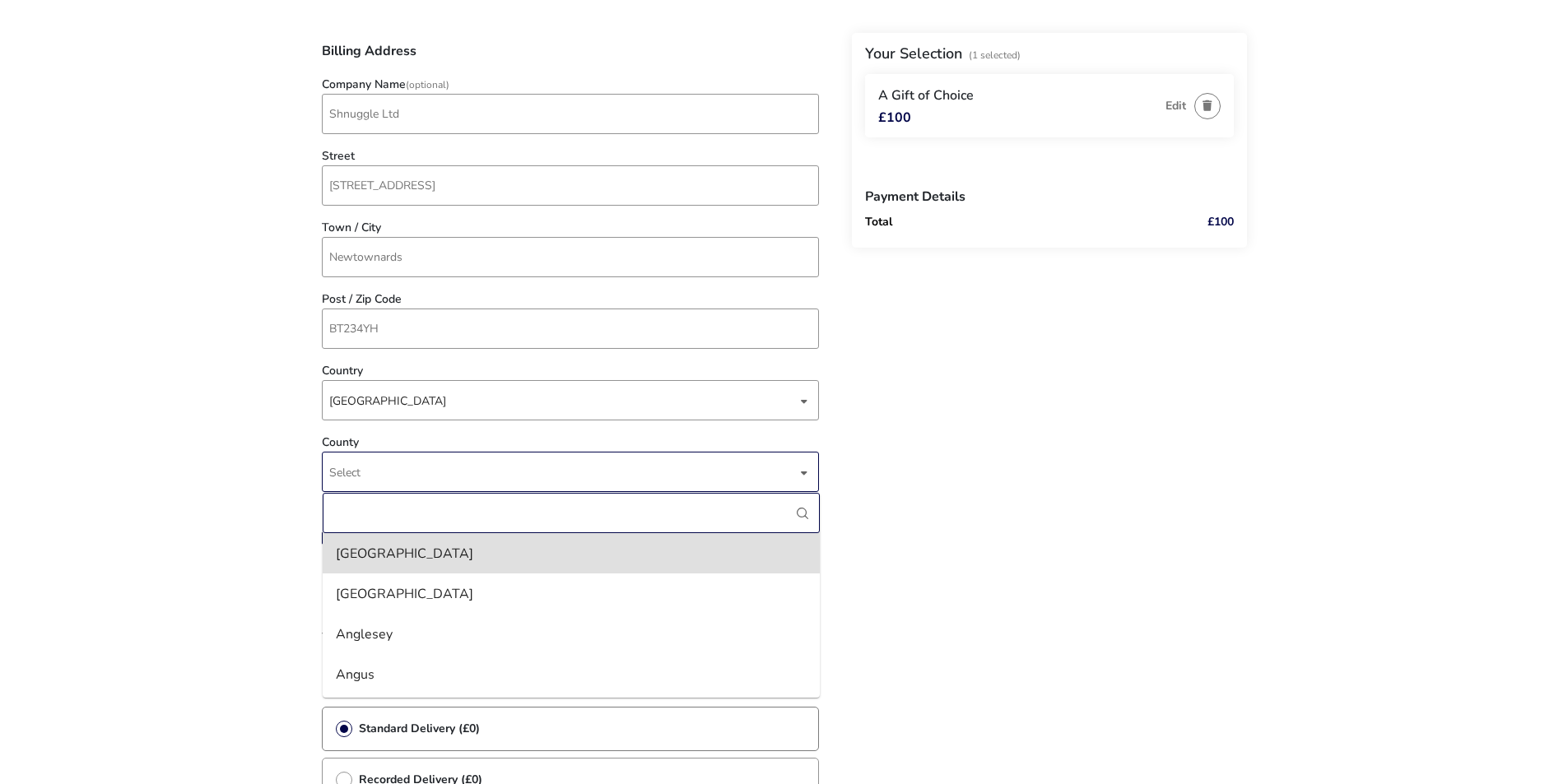
click at [381, 510] on input "County" at bounding box center [571, 512] width 497 height 41
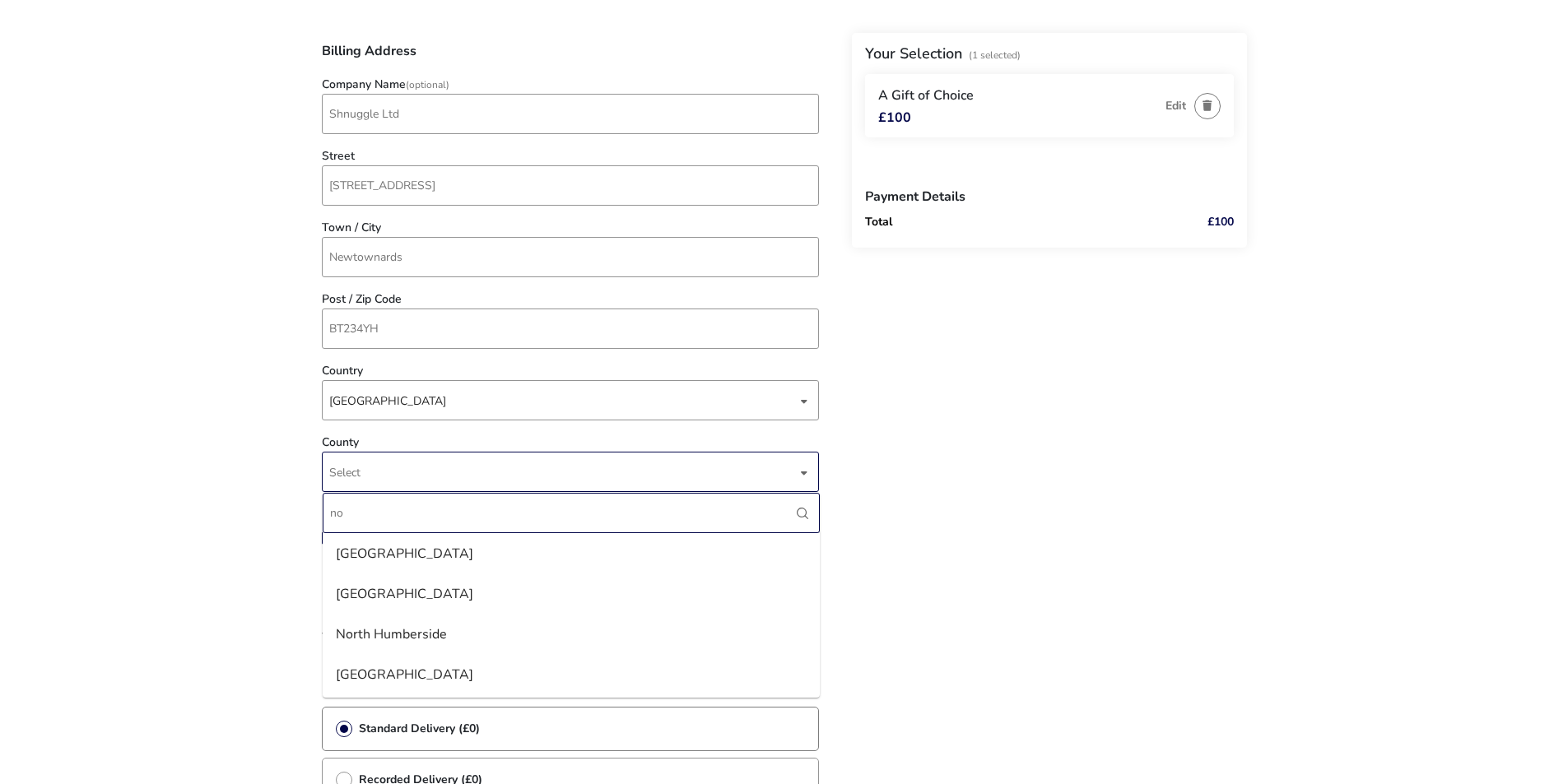
type input "n"
click at [240, 594] on naf-pibe-voucher-state "1 Selected £100 Back Your Selection (1 Selected) A Gift of Choice £100 Edit Pay…" at bounding box center [784, 340] width 1568 height 1831
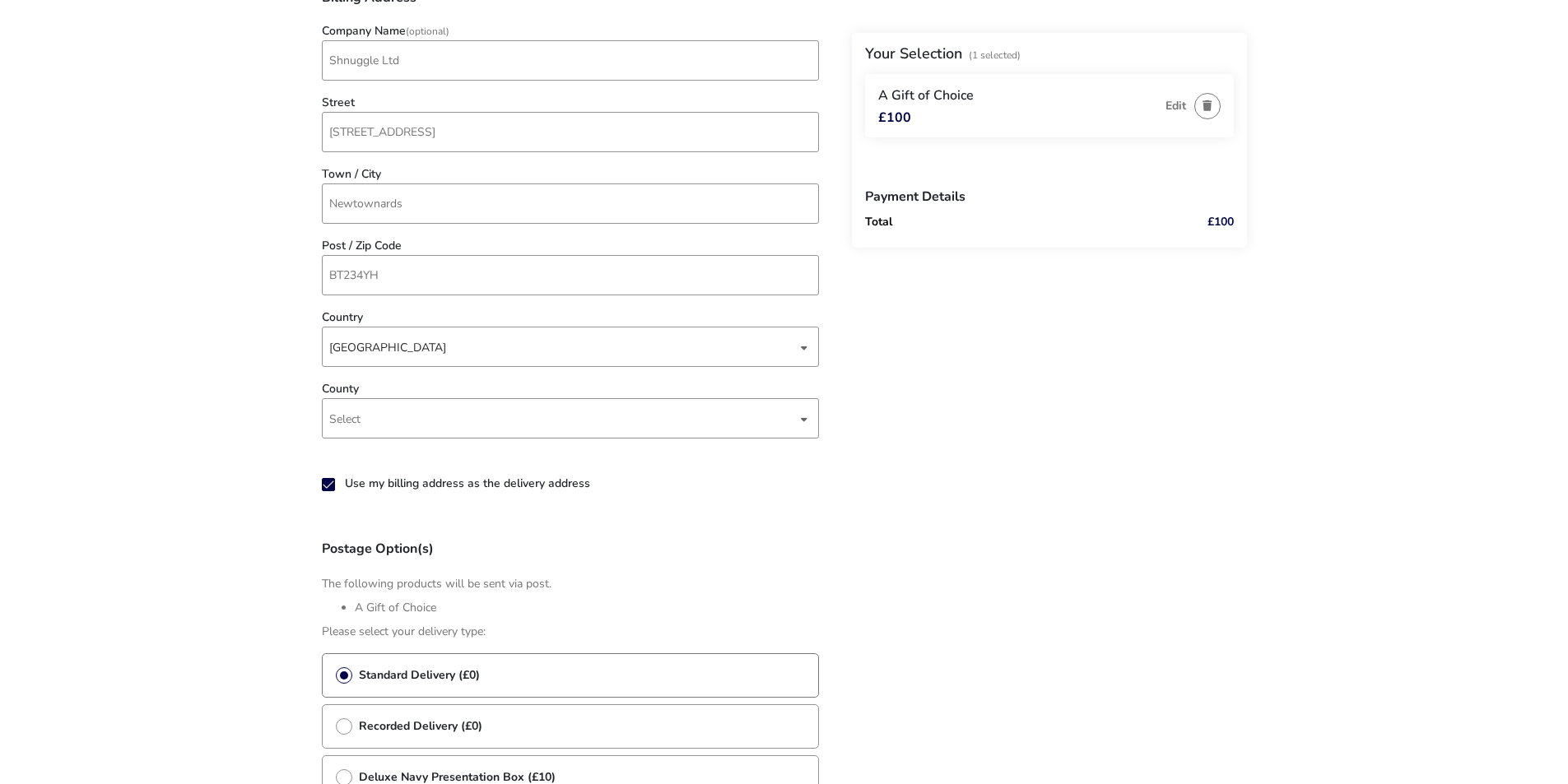
scroll to position [658, 0]
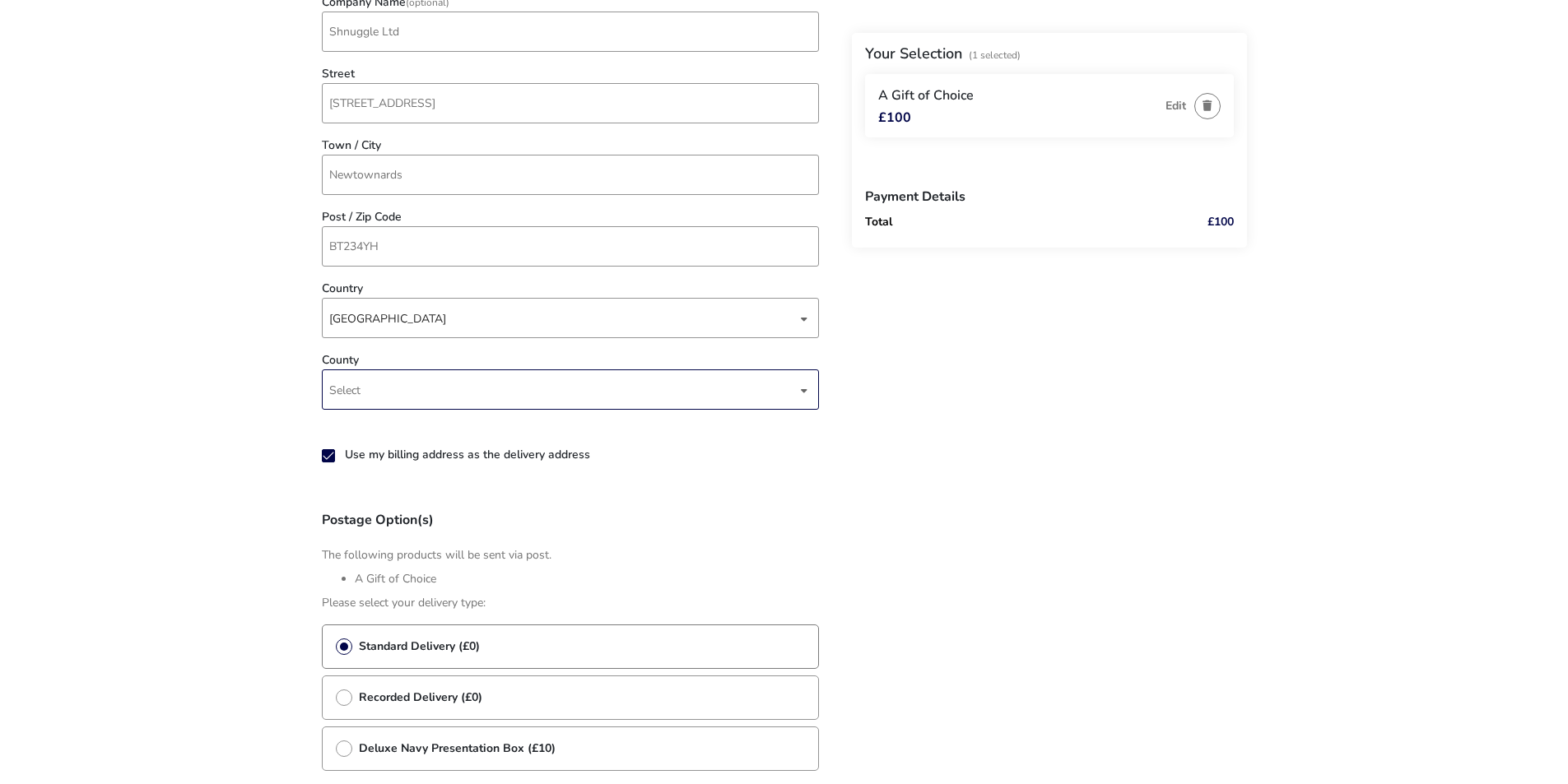
click at [370, 391] on span "Select" at bounding box center [562, 389] width 467 height 39
type input "do"
click at [363, 555] on li "Down" at bounding box center [571, 551] width 497 height 41
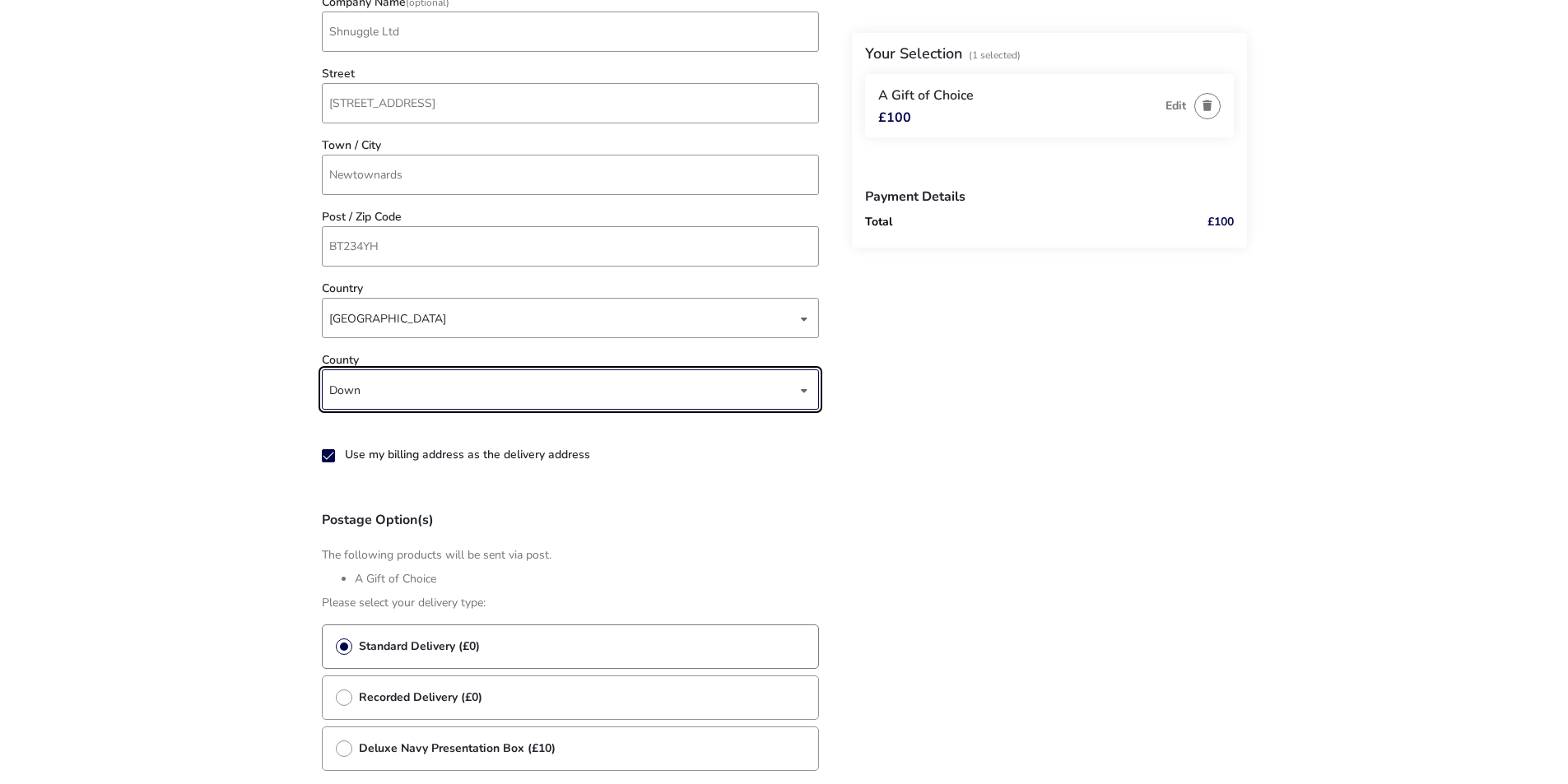
drag, startPoint x: 223, startPoint y: 548, endPoint x: 231, endPoint y: 537, distance: 13.6
click at [222, 547] on naf-pibe-voucher-state "1 Selected £100 Back Your Selection (1 Selected) A Gift of Choice £100 Edit Pay…" at bounding box center [784, 257] width 1568 height 1831
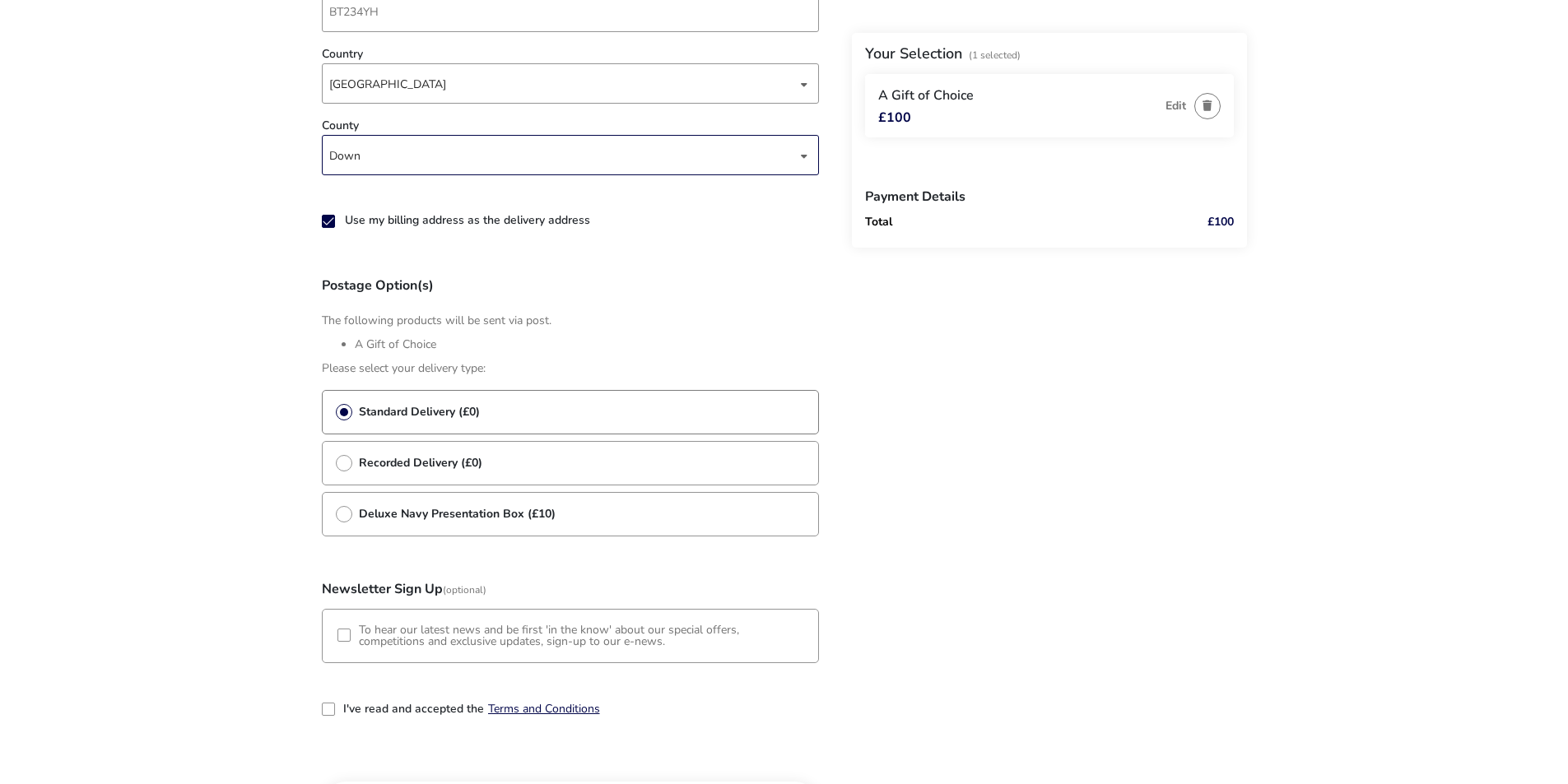
scroll to position [1047, 0]
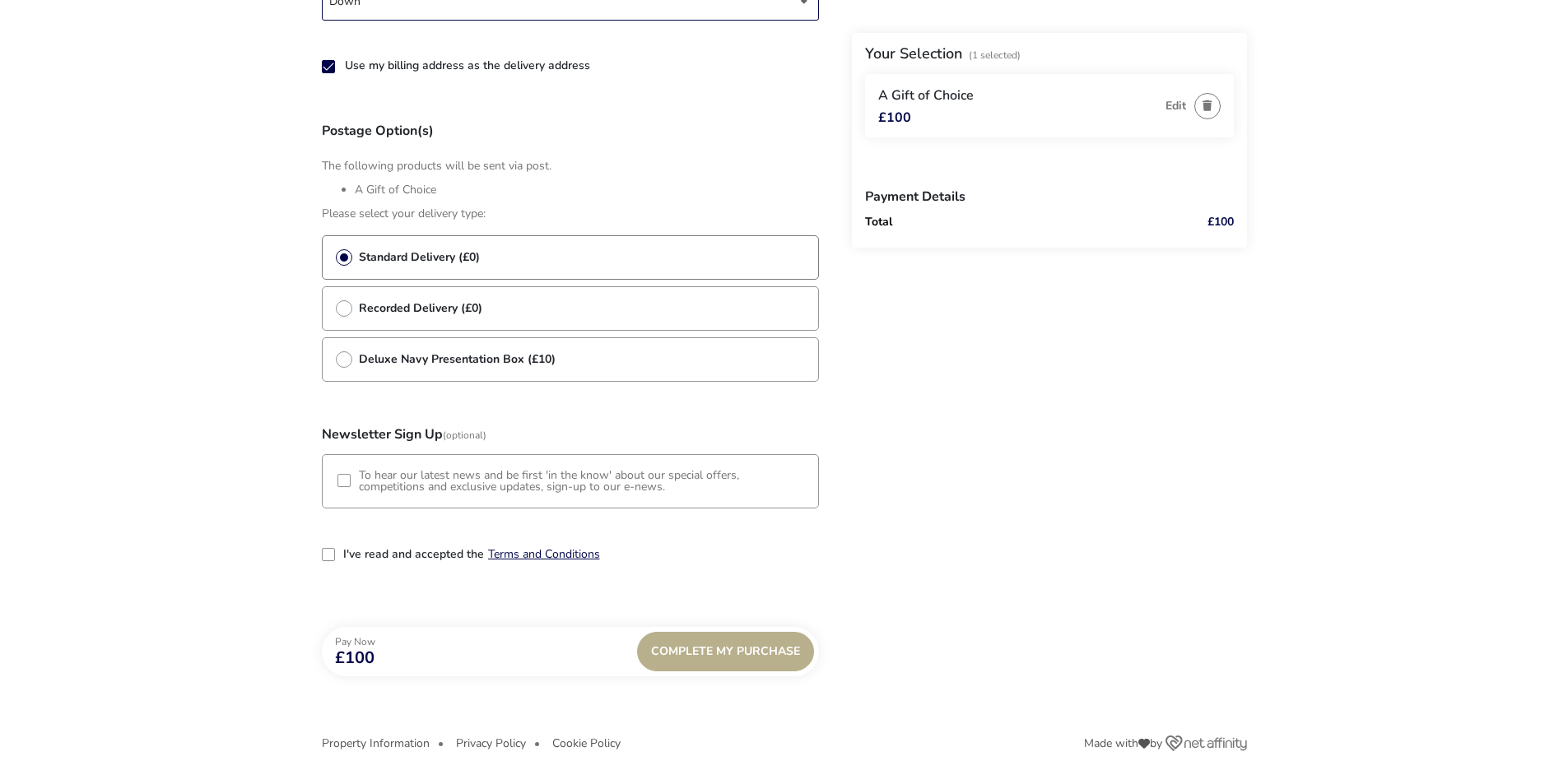
click at [328, 560] on div "3-term_condi" at bounding box center [328, 554] width 14 height 14
click at [680, 658] on div "Complete My Purchase" at bounding box center [726, 651] width 177 height 40
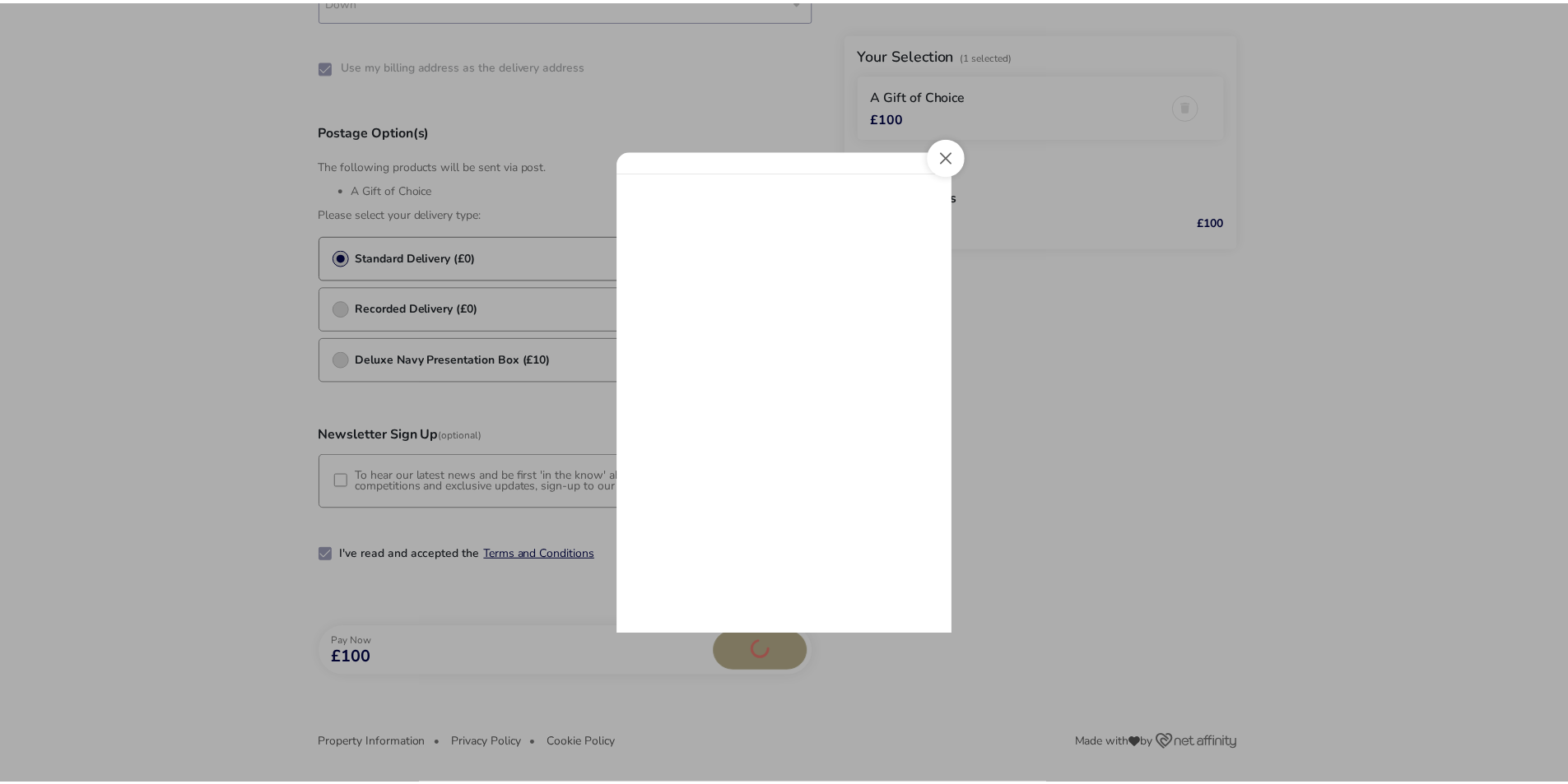
scroll to position [0, 0]
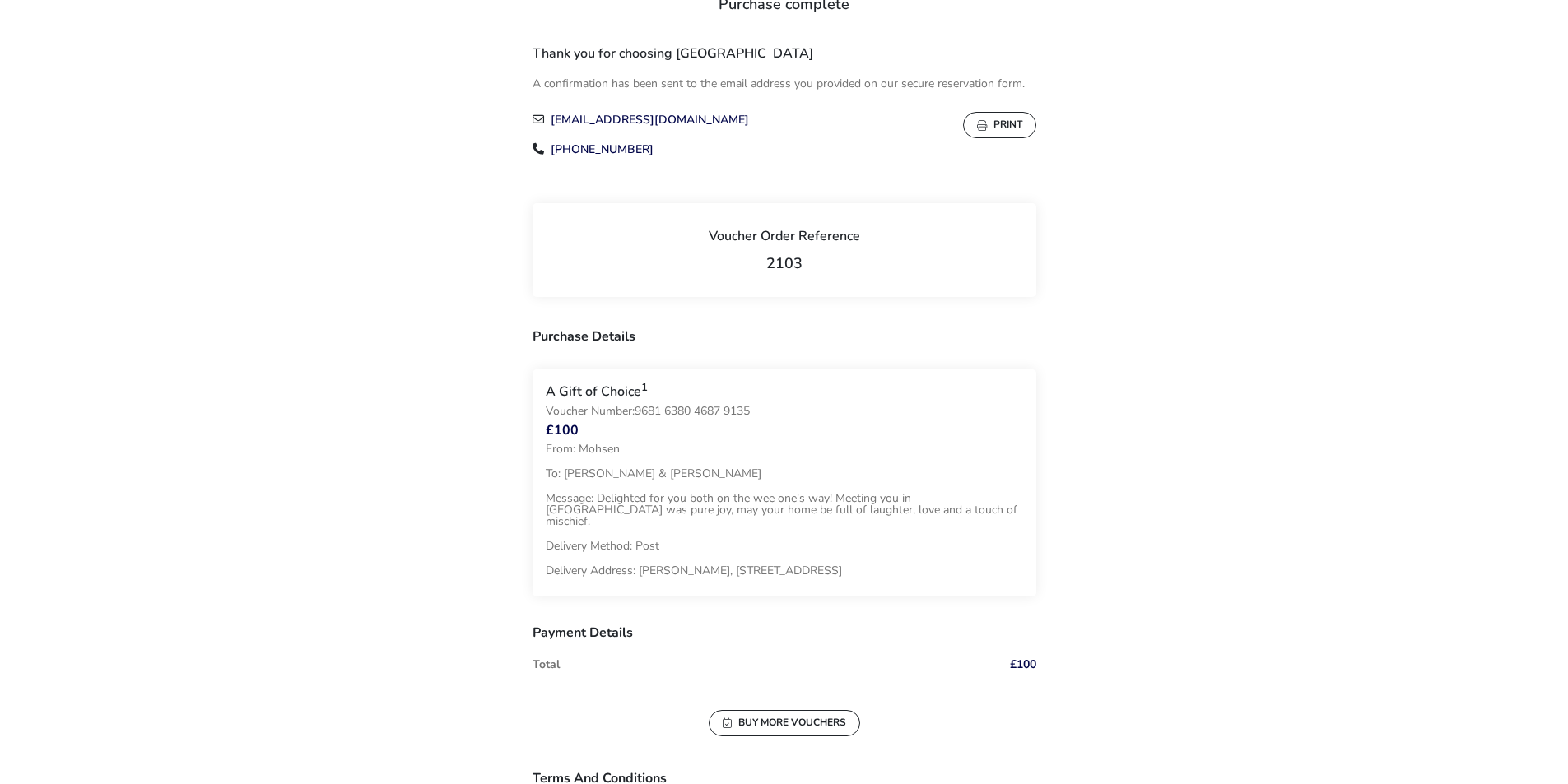
scroll to position [247, 0]
